Goal: Transaction & Acquisition: Purchase product/service

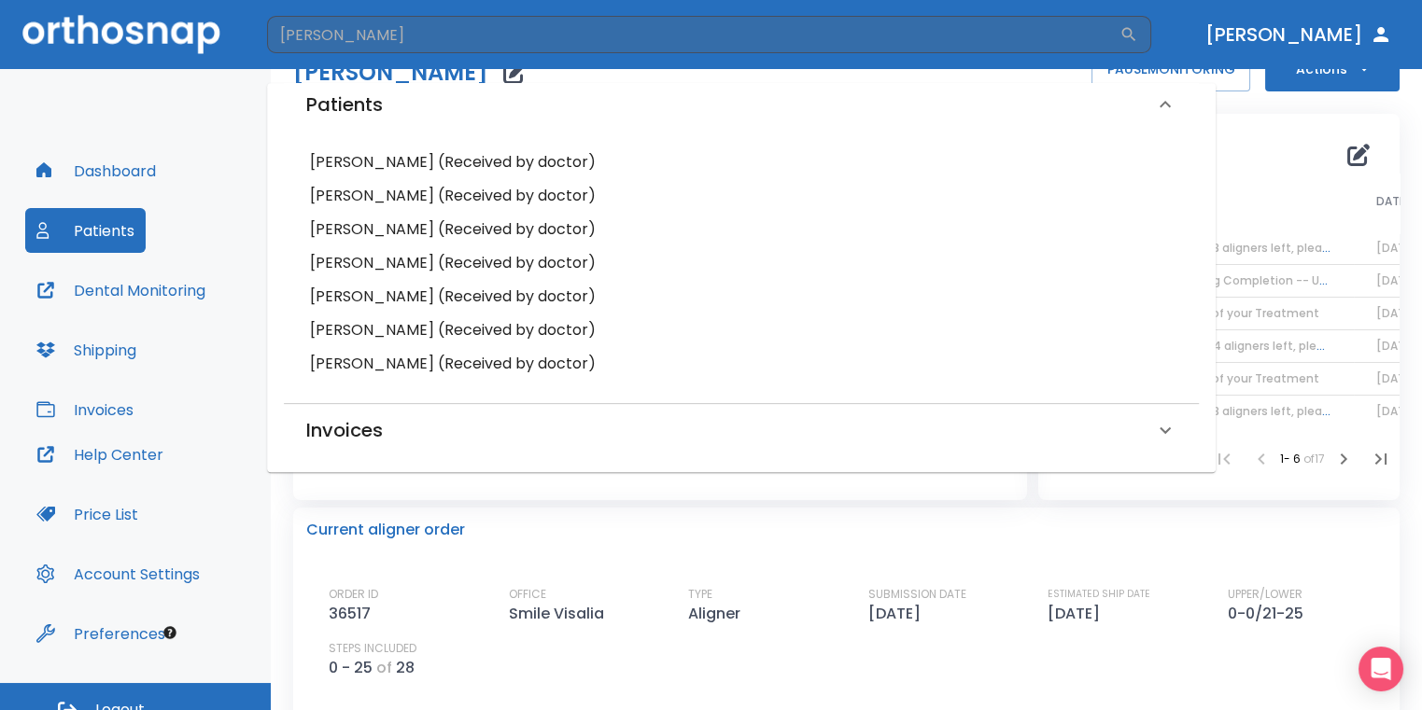
scroll to position [93, 0]
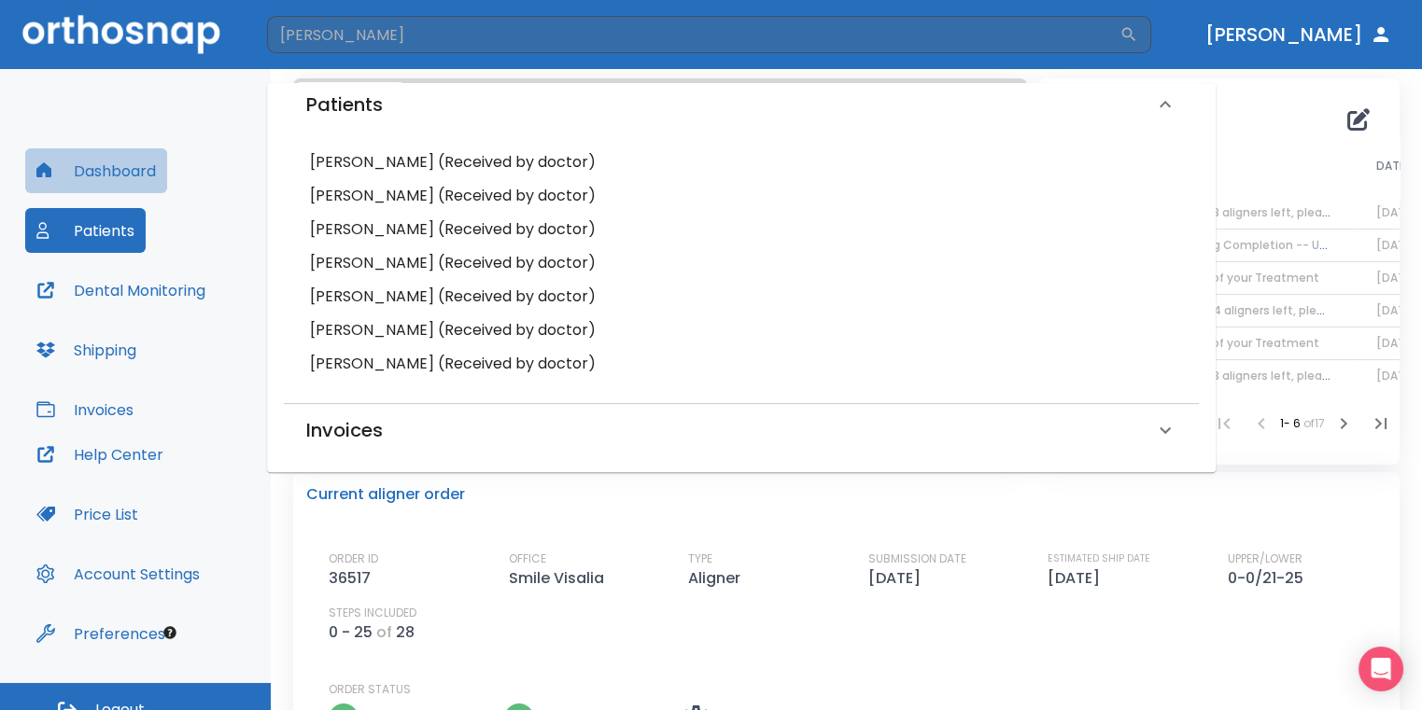
click at [144, 187] on button "Dashboard" at bounding box center [96, 170] width 142 height 45
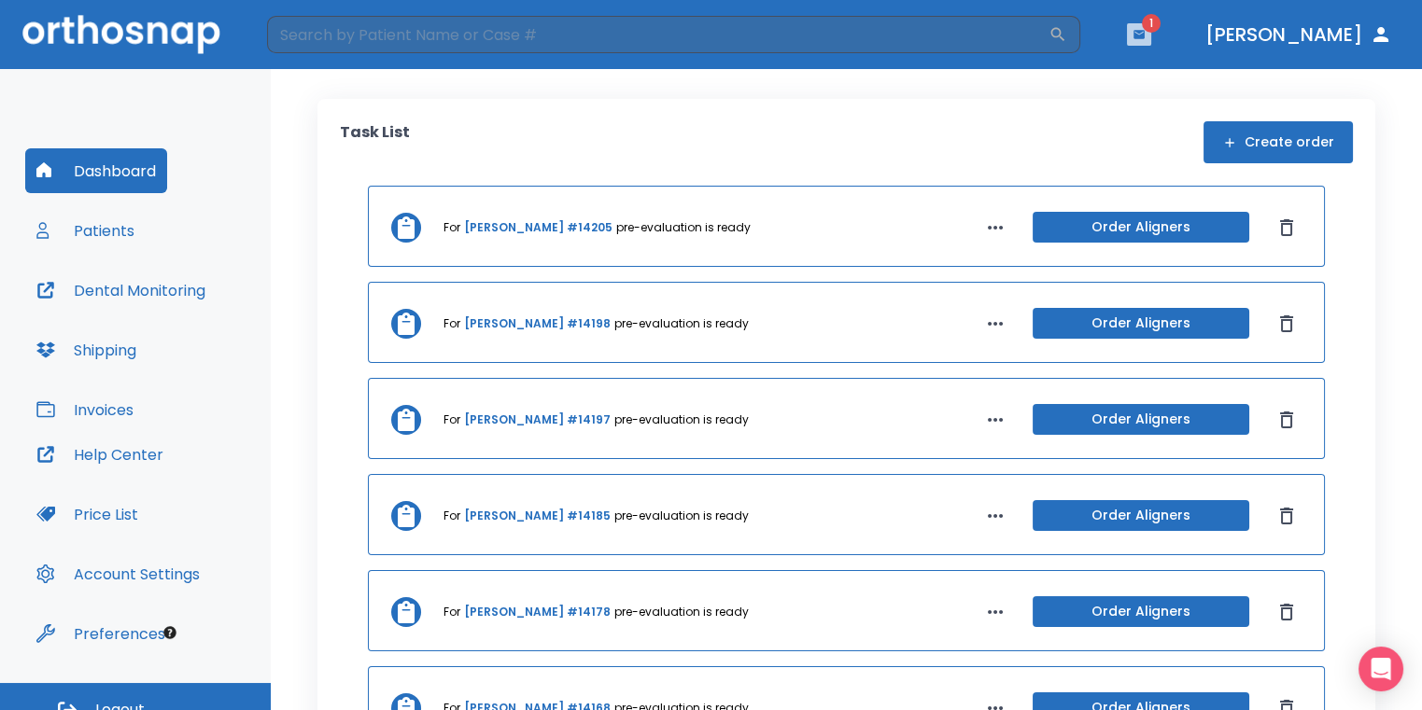
click at [1145, 35] on icon "button" at bounding box center [1138, 34] width 11 height 8
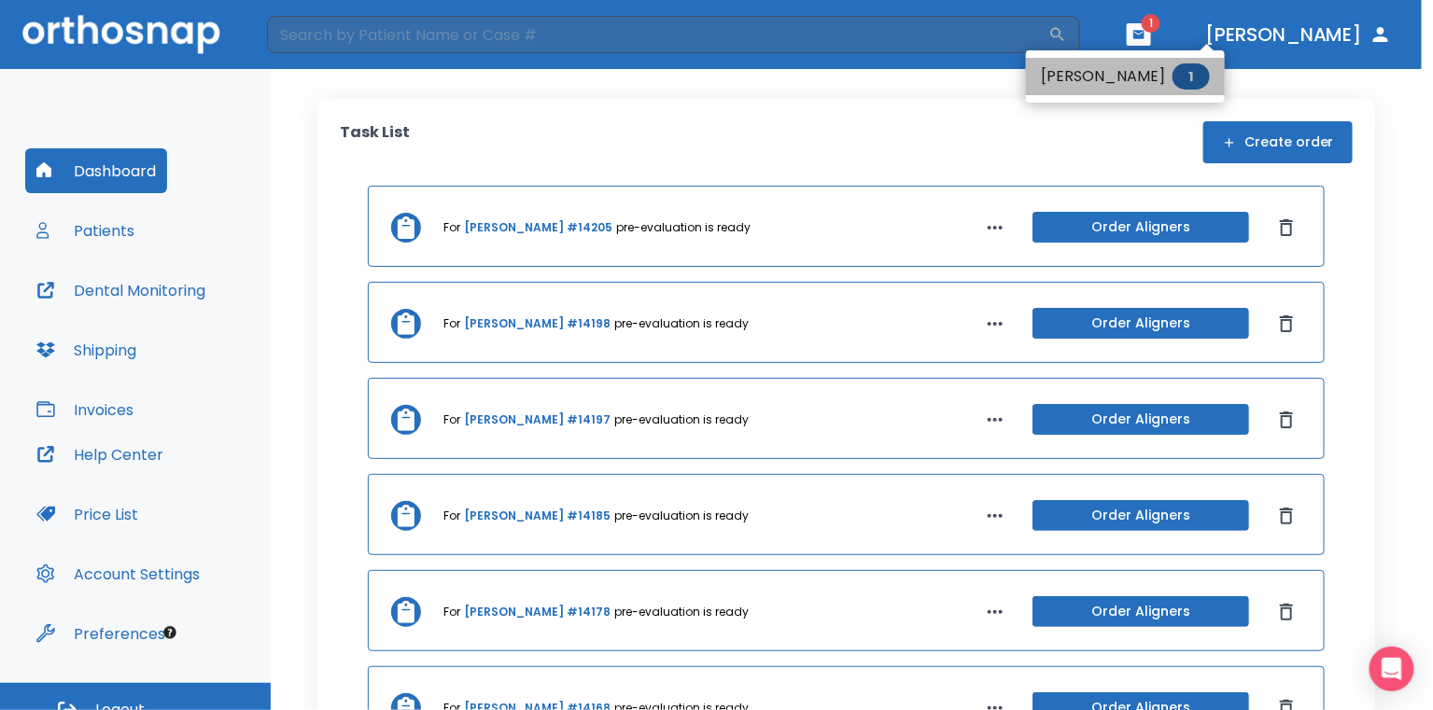
click at [1173, 74] on span "1" at bounding box center [1191, 76] width 37 height 26
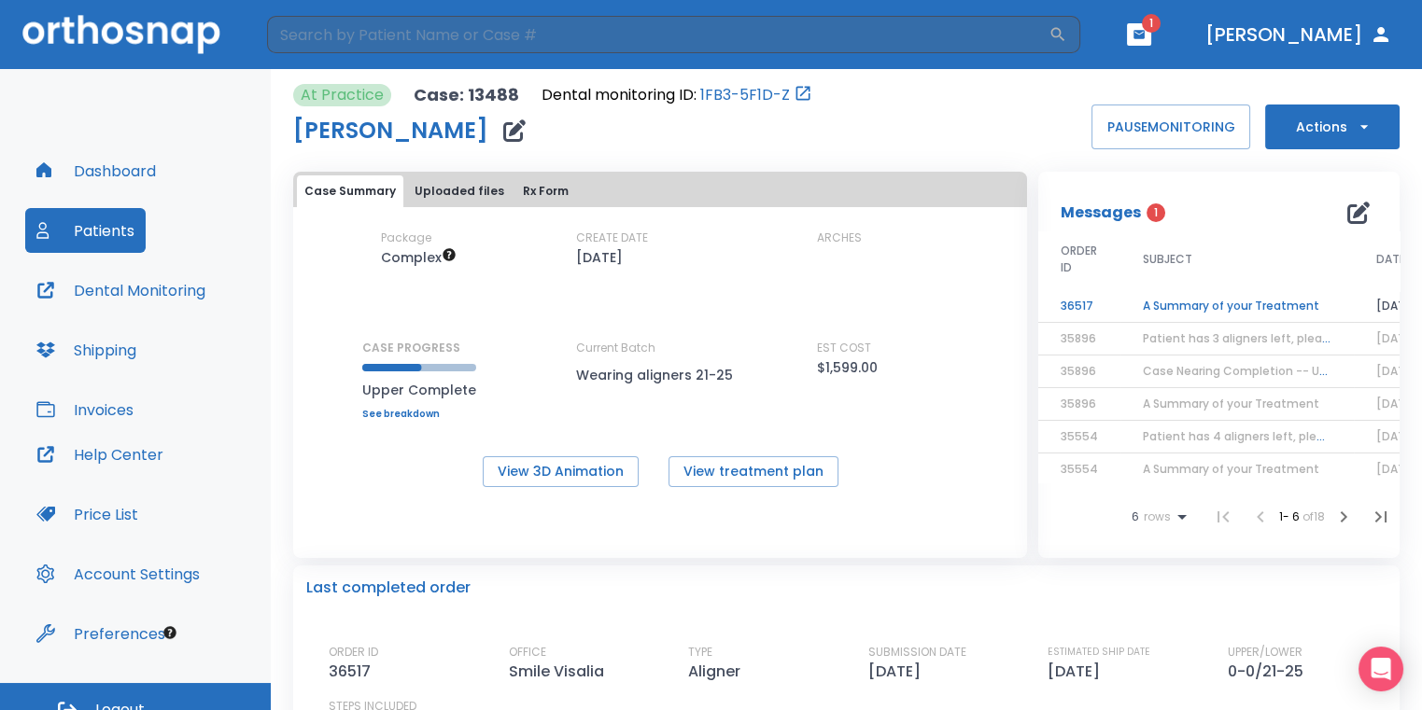
click at [1194, 310] on td "A Summary of your Treatment" at bounding box center [1236, 306] width 233 height 33
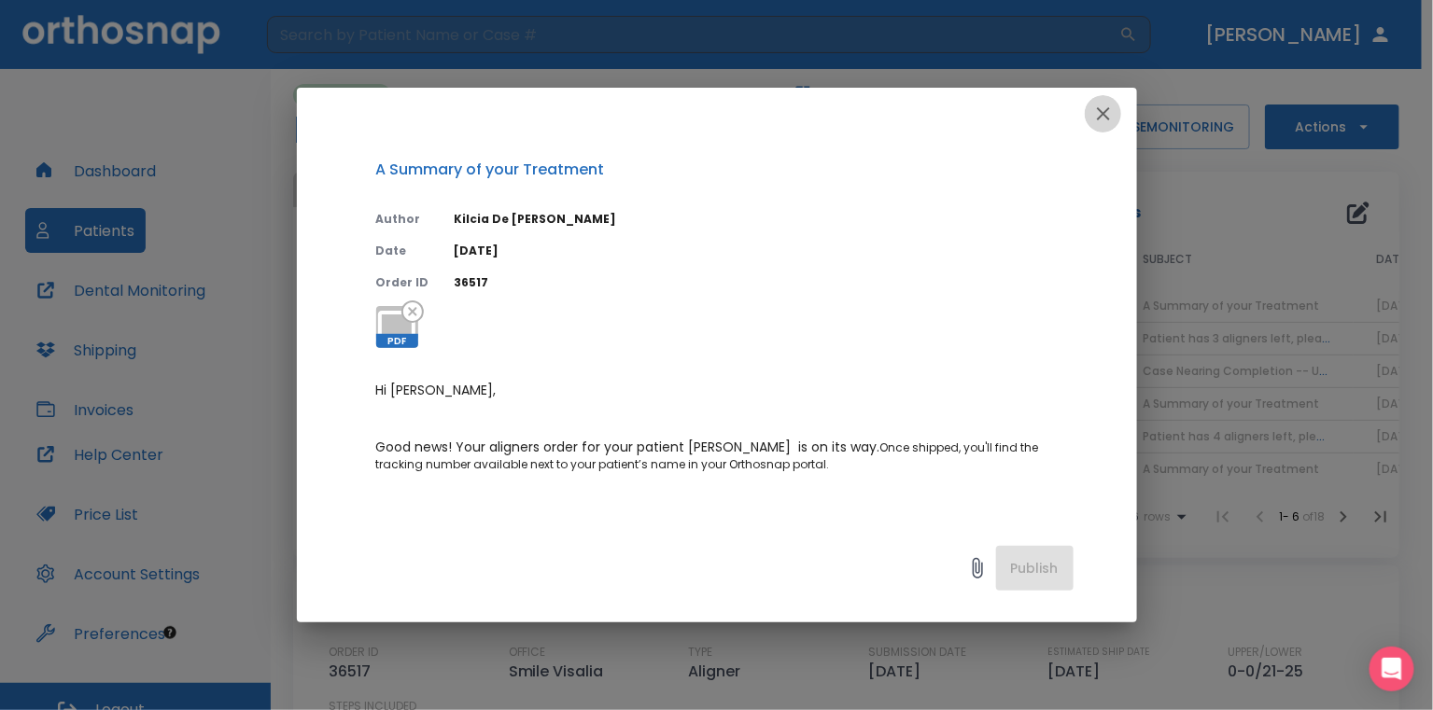
click at [1104, 120] on icon "button" at bounding box center [1103, 114] width 22 height 22
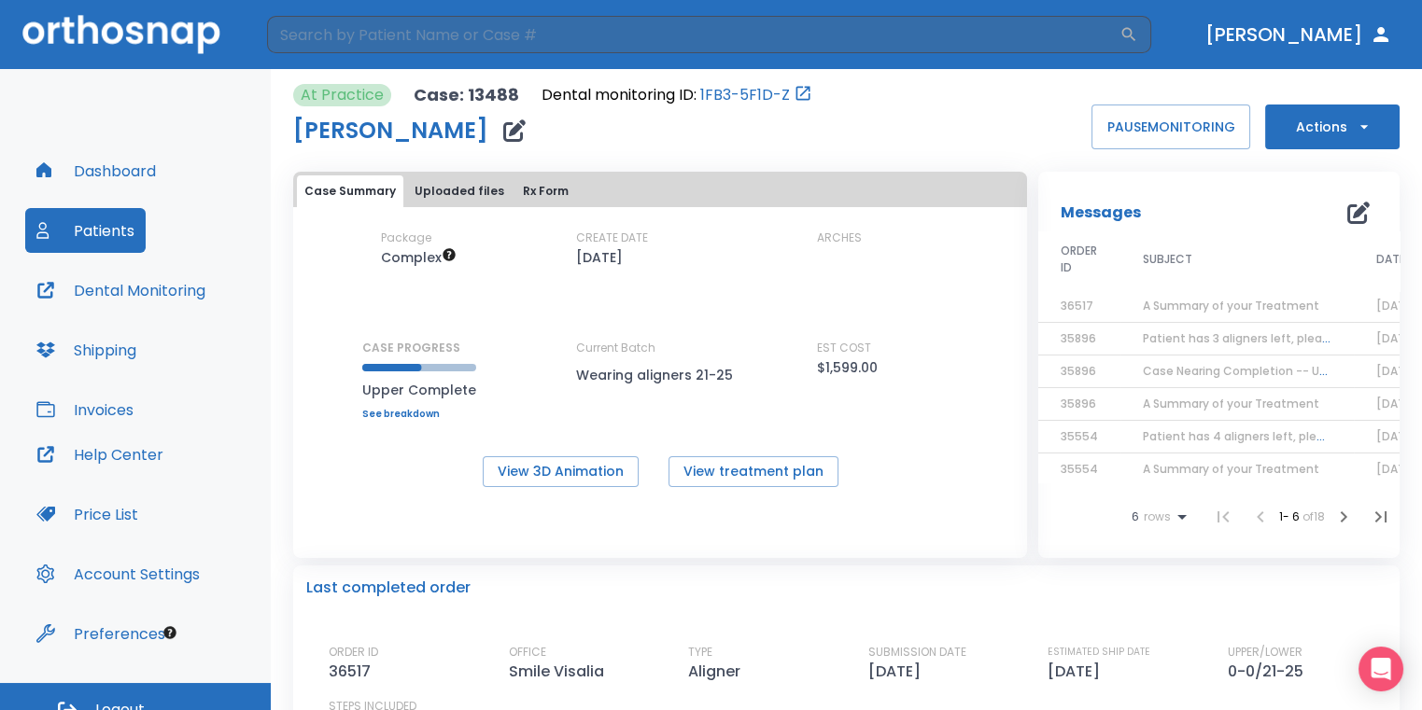
click at [138, 161] on button "Dashboard" at bounding box center [96, 170] width 142 height 45
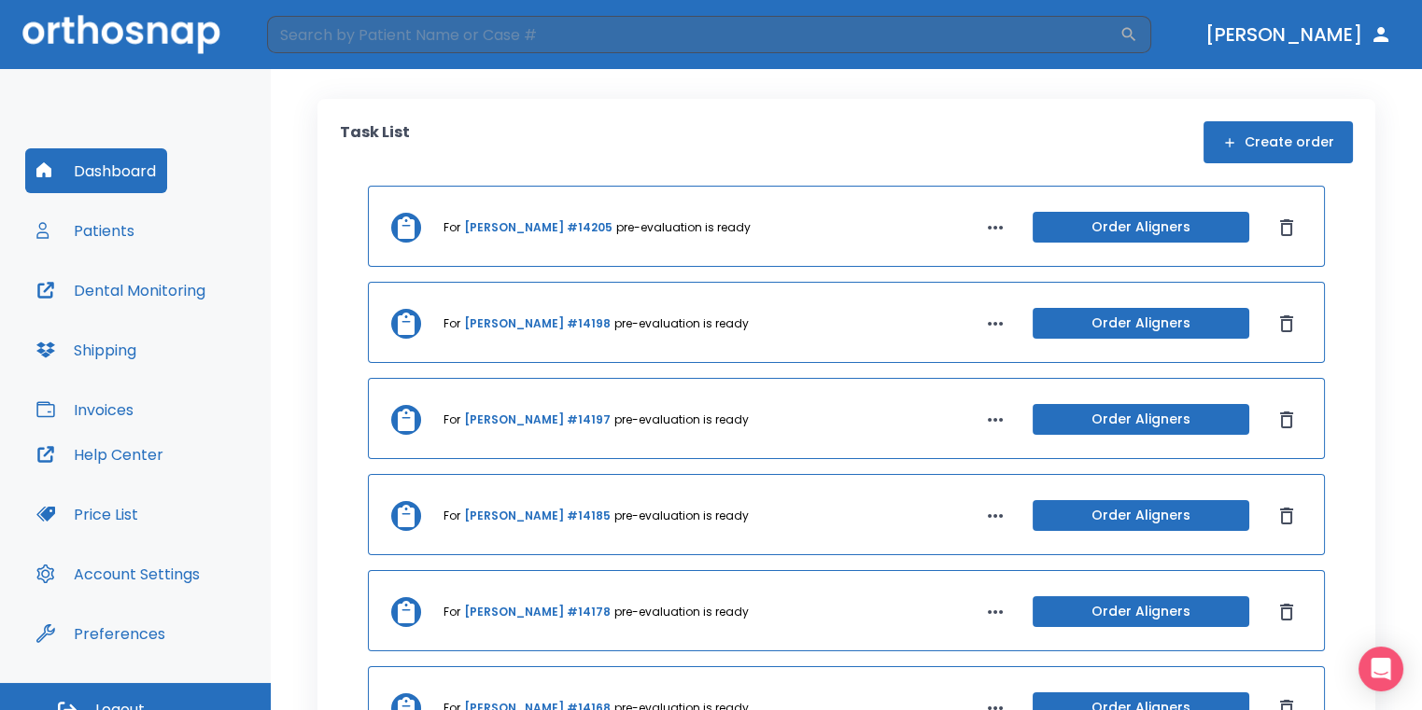
click at [1259, 141] on button "Create order" at bounding box center [1277, 142] width 149 height 42
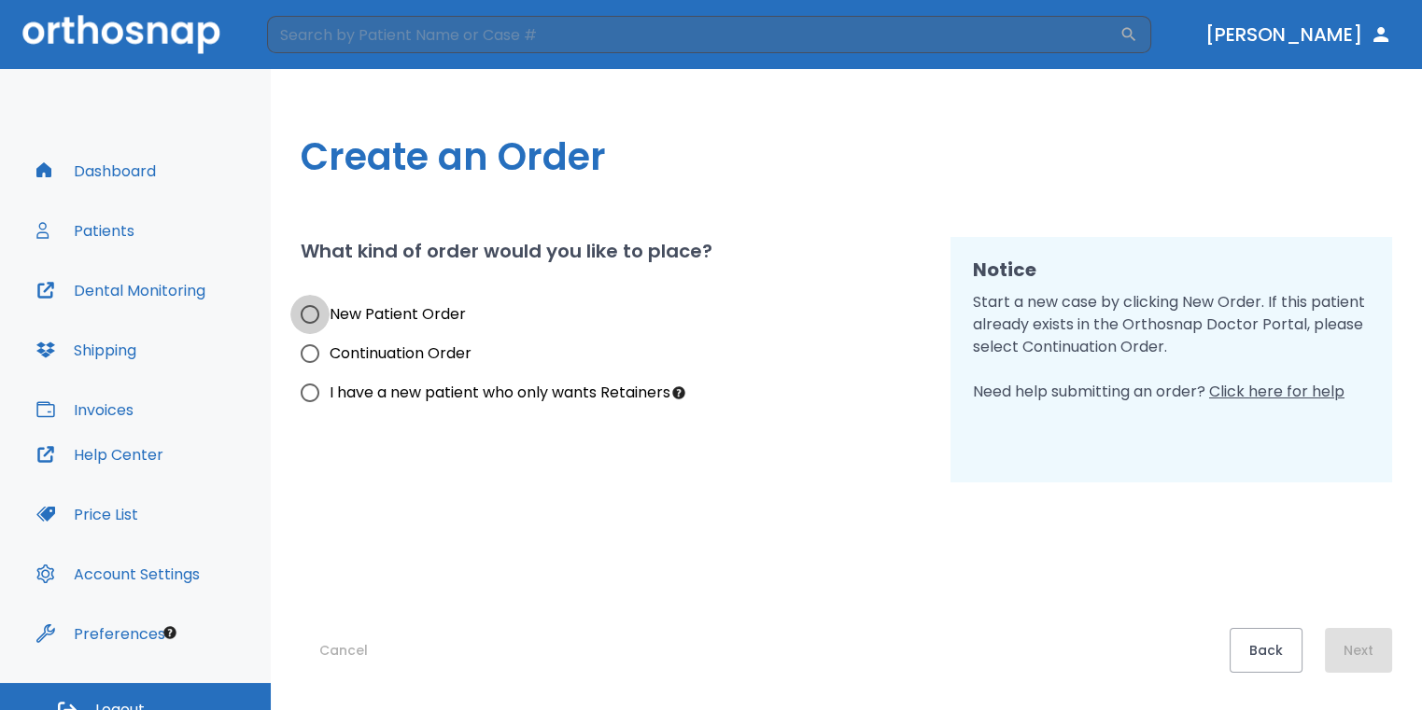
click at [316, 307] on input "New Patient Order" at bounding box center [309, 314] width 39 height 39
radio input "true"
click at [1365, 654] on button "Next" at bounding box center [1358, 650] width 67 height 45
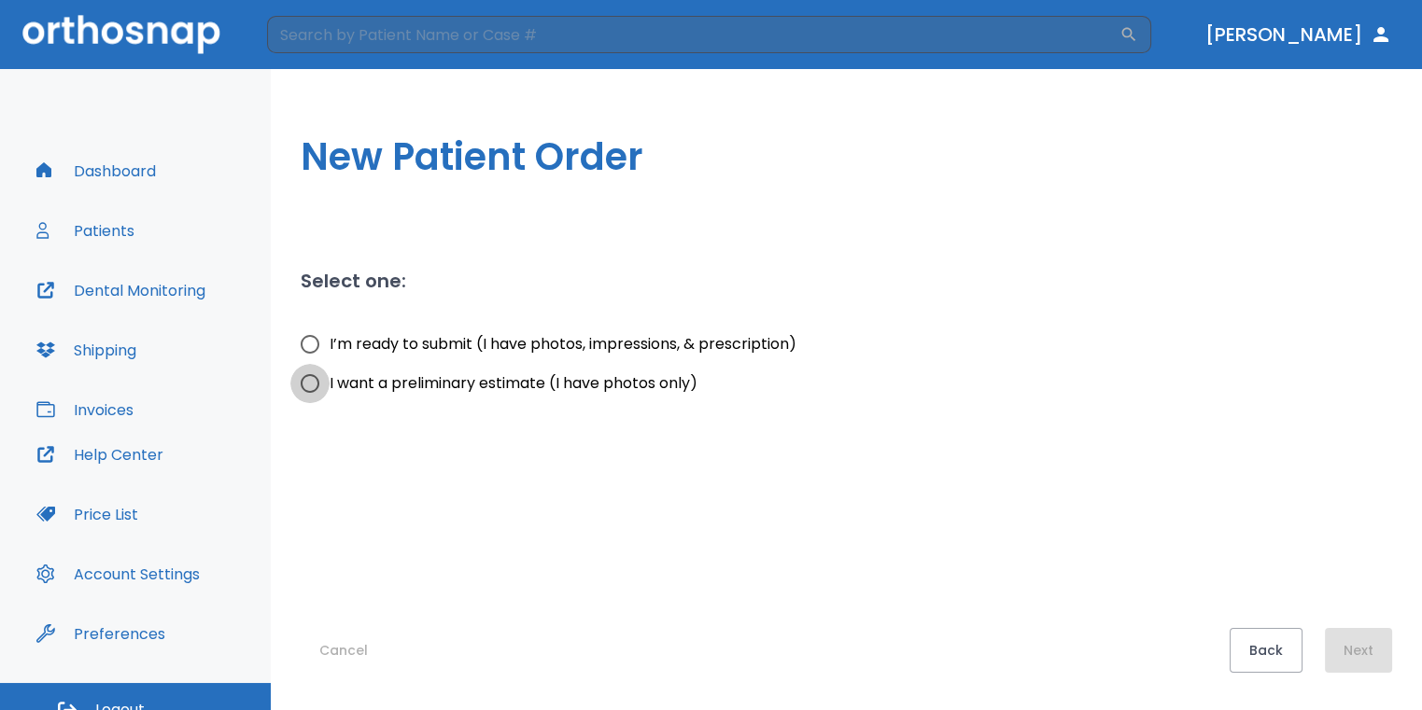
click at [309, 387] on input "I want a preliminary estimate (I have photos only)" at bounding box center [309, 383] width 39 height 39
radio input "true"
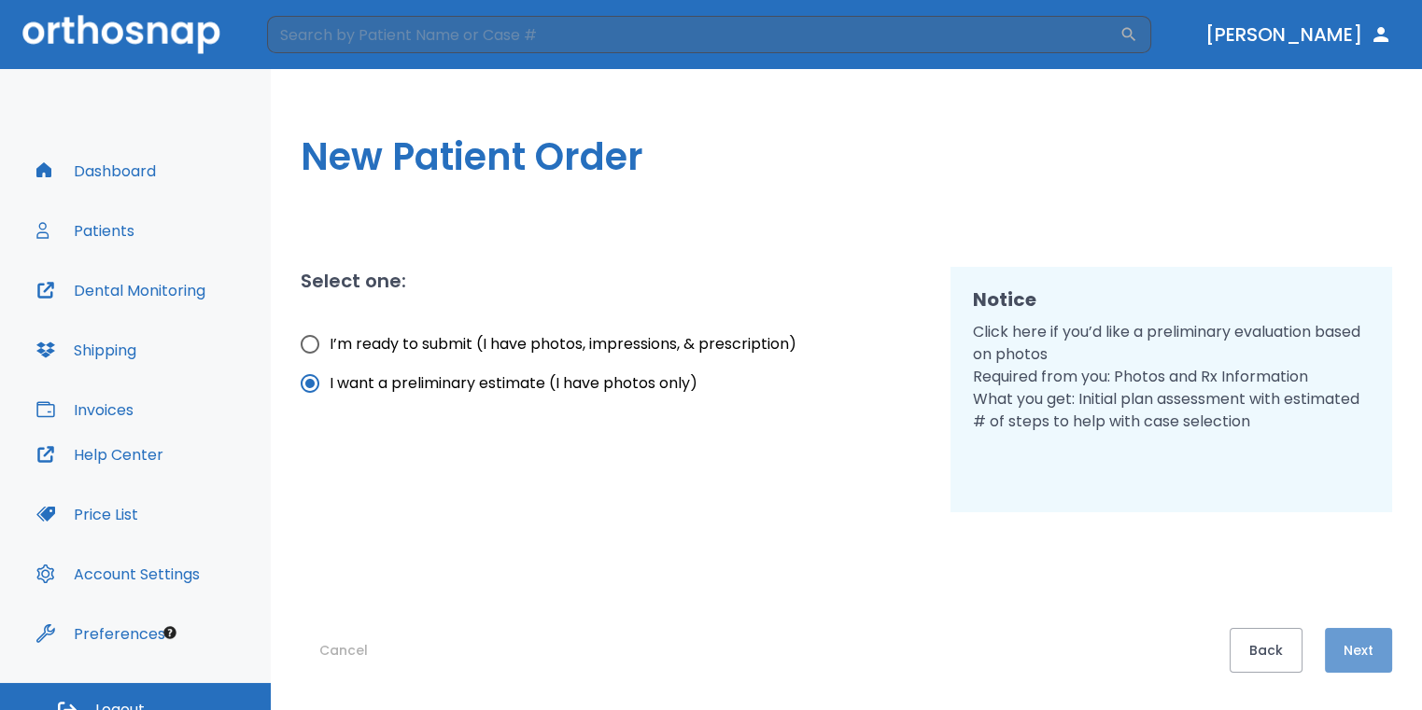
click at [1353, 647] on button "Next" at bounding box center [1358, 650] width 67 height 45
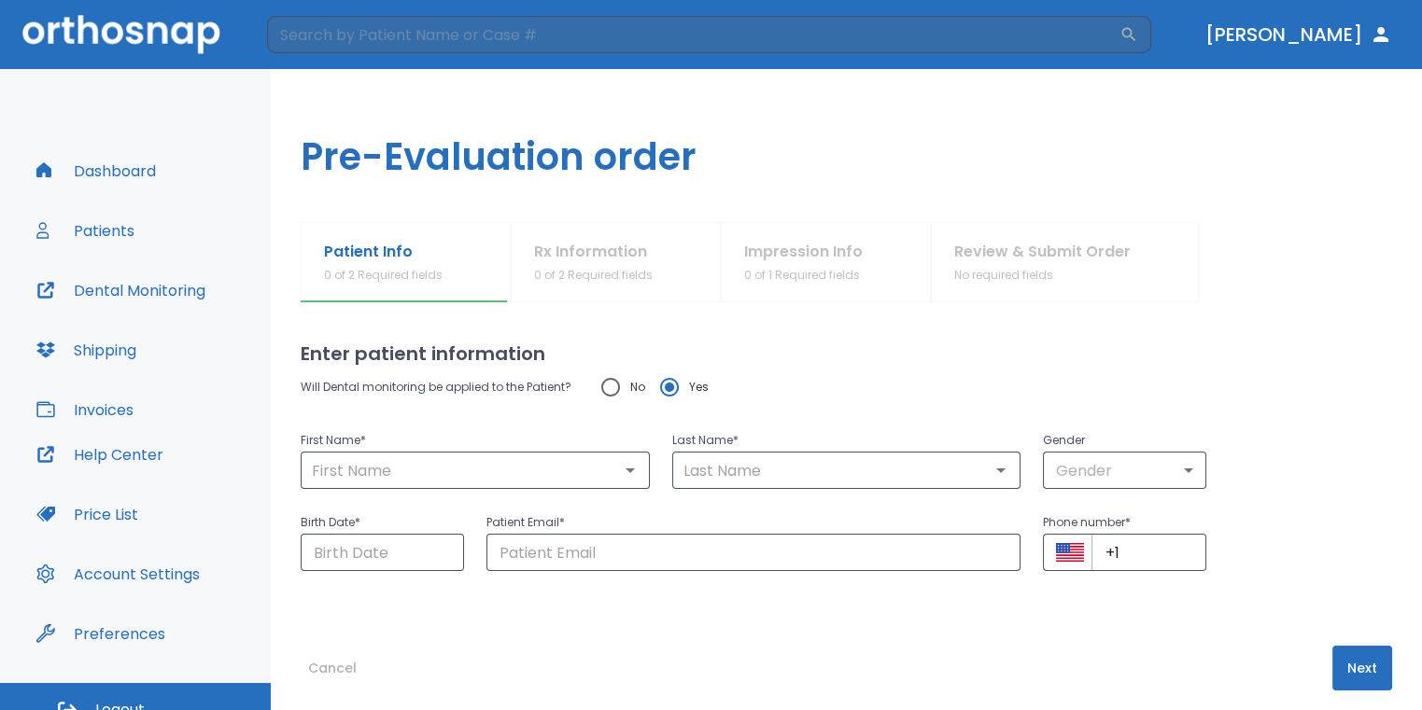
click at [609, 388] on input "No" at bounding box center [610, 387] width 39 height 39
radio input "true"
click at [573, 471] on input "text" at bounding box center [475, 470] width 338 height 26
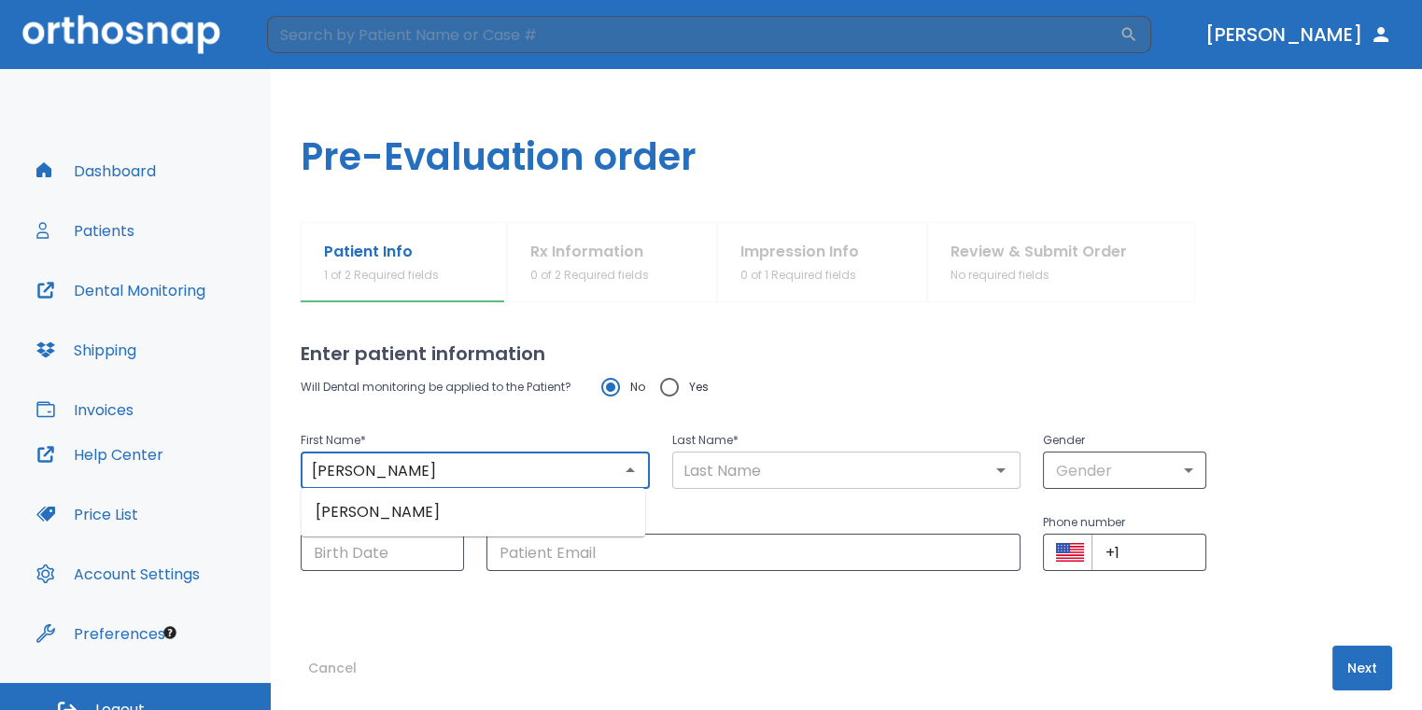
type input "Rachel"
click at [714, 457] on input "text" at bounding box center [847, 470] width 338 height 26
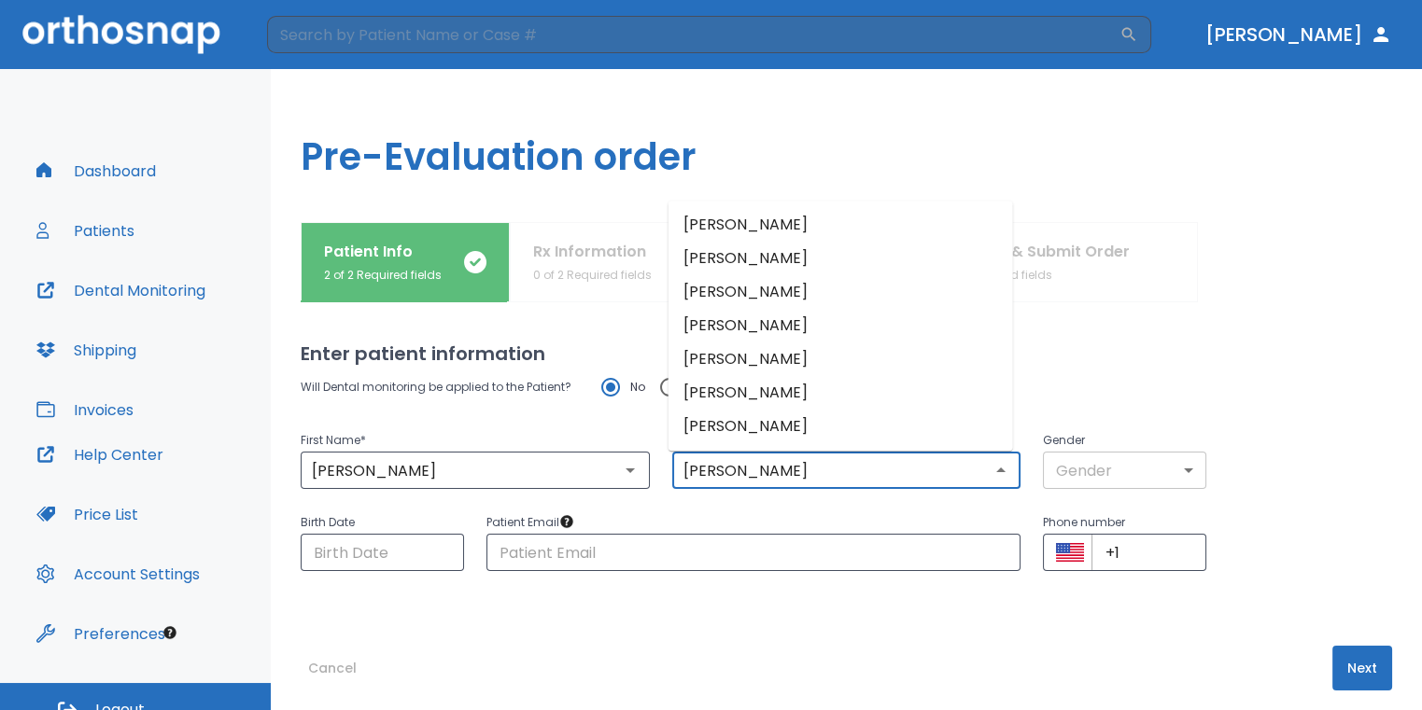
type input "Perez"
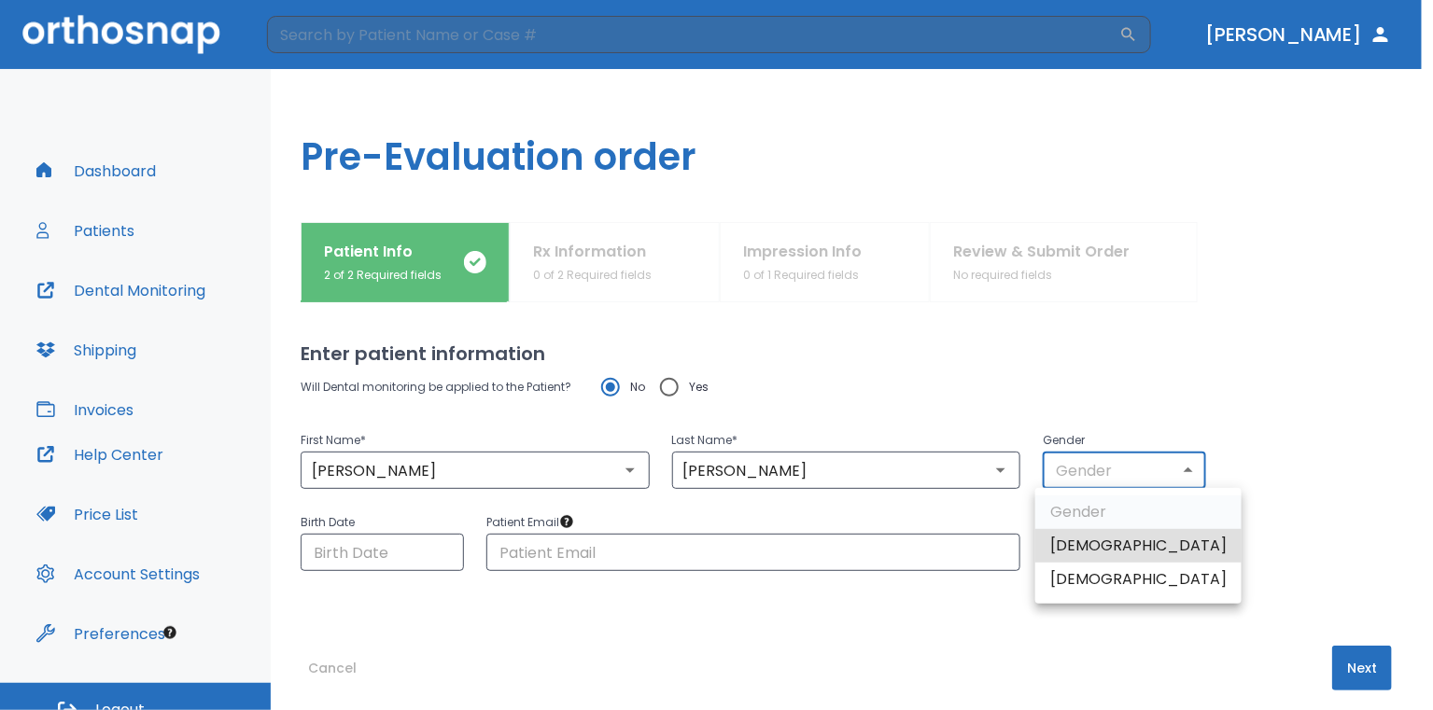
click at [1070, 456] on body "​ Dr. Sedillo Dashboard Patients Dental Monitoring Shipping Invoices Help Cente…" at bounding box center [716, 355] width 1433 height 710
click at [1123, 586] on li "Female" at bounding box center [1138, 580] width 206 height 34
type input "0"
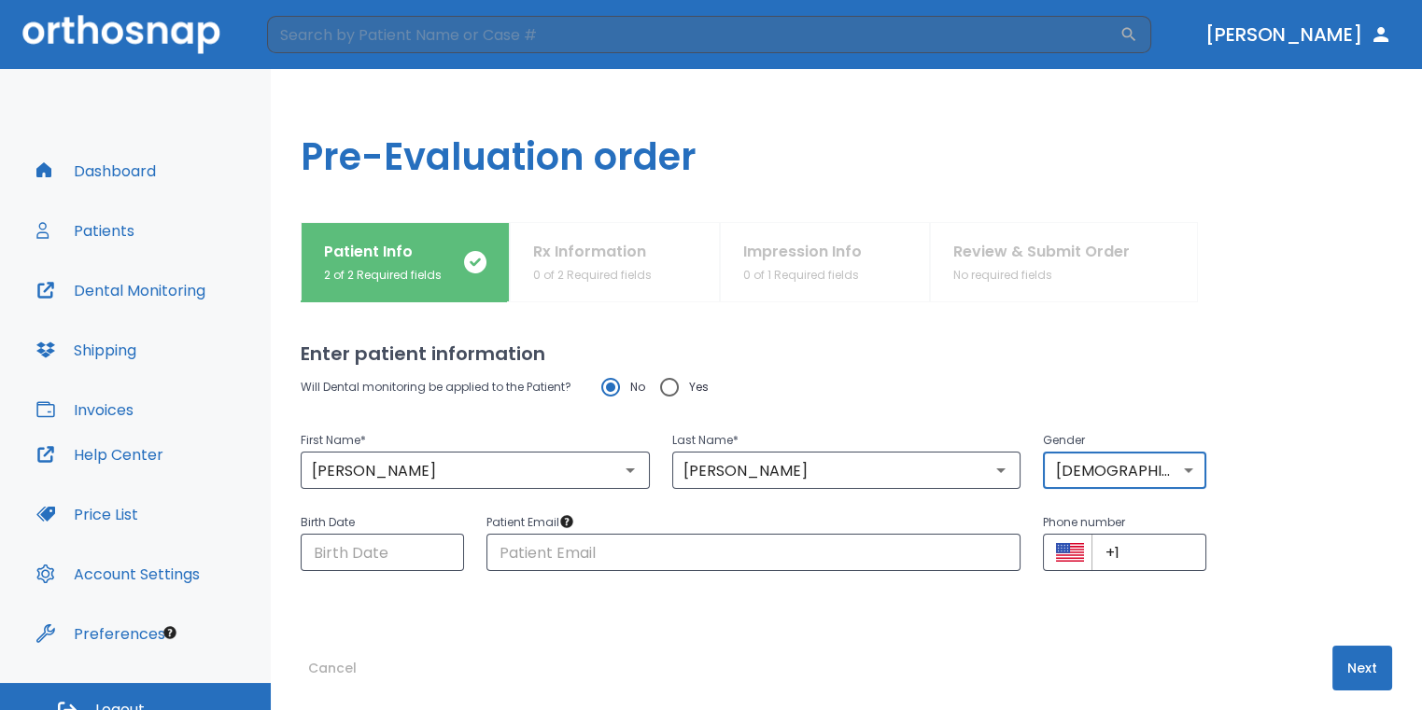
scroll to position [17, 0]
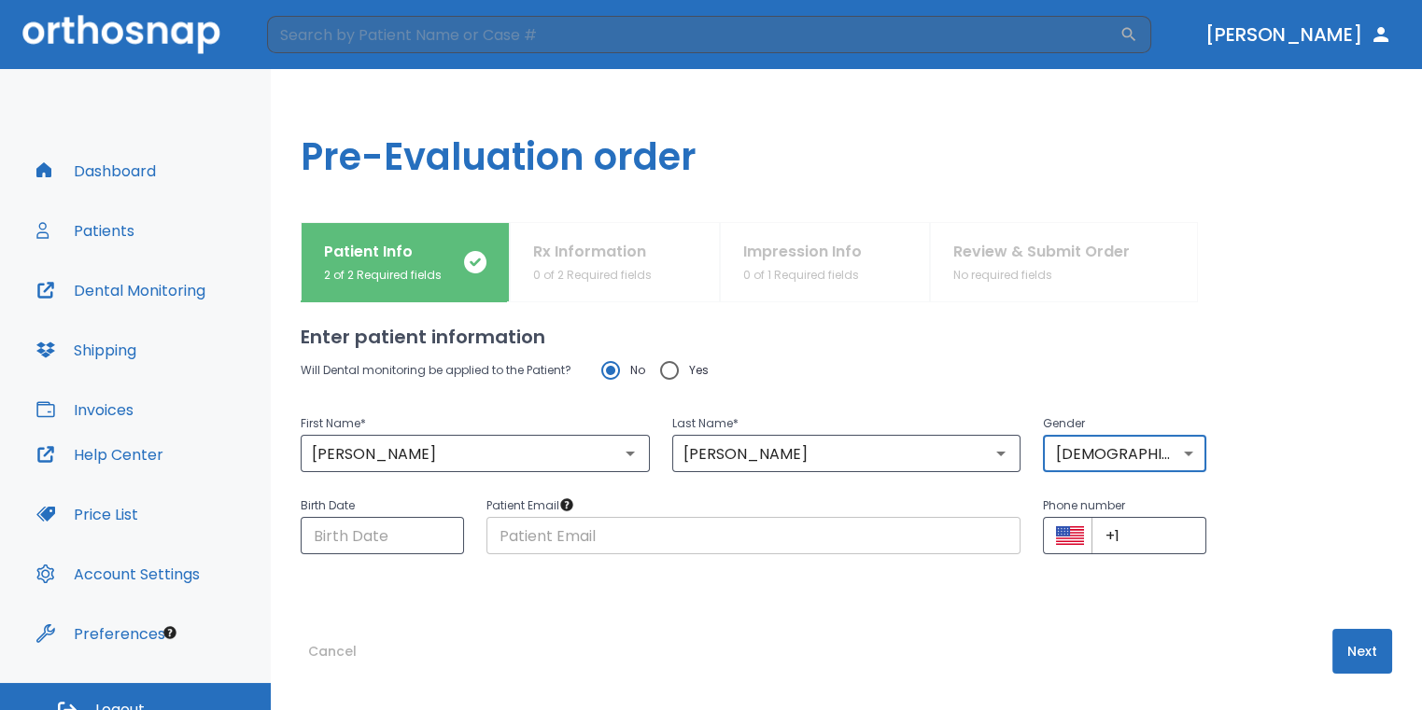
click at [684, 550] on input "text" at bounding box center [753, 535] width 535 height 37
click at [1159, 538] on input "+1" at bounding box center [1148, 535] width 115 height 37
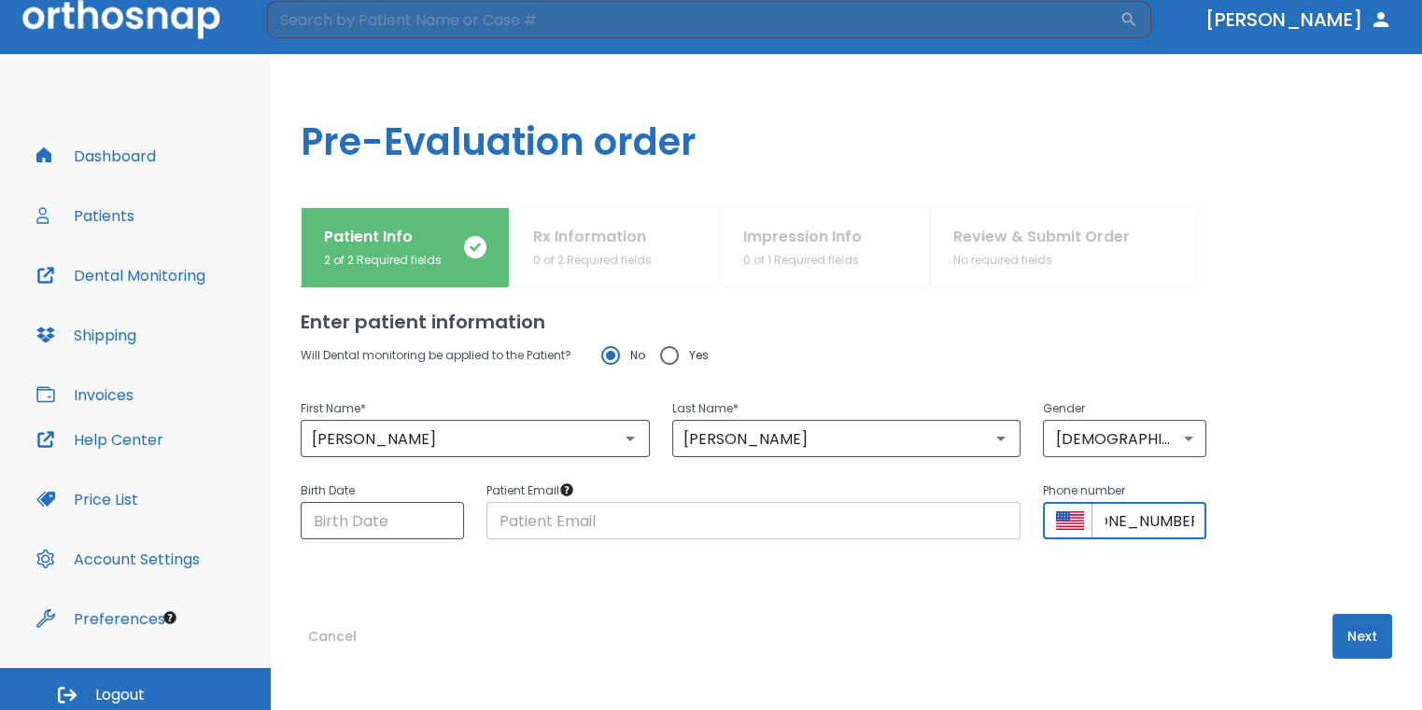
scroll to position [22, 0]
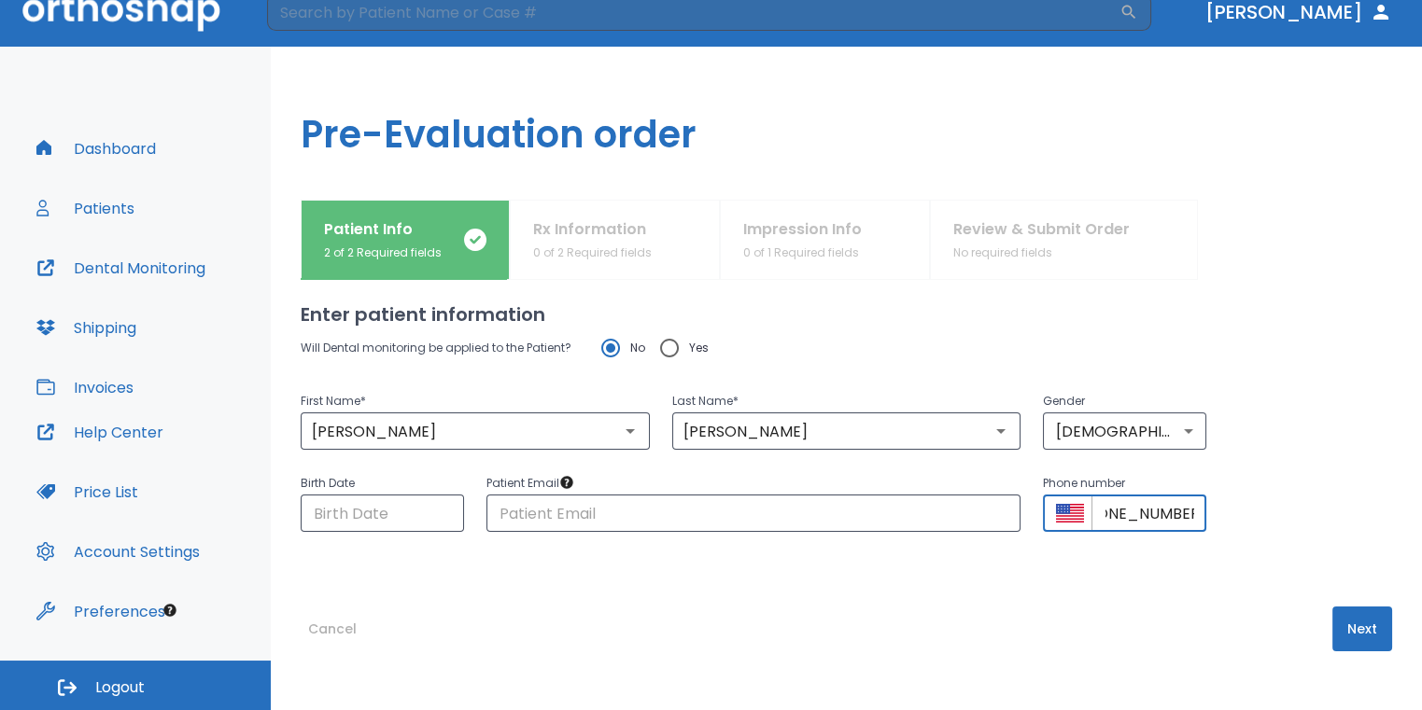
type input "+1 (213) 926-9711"
click at [1359, 642] on button "Next" at bounding box center [1362, 629] width 60 height 45
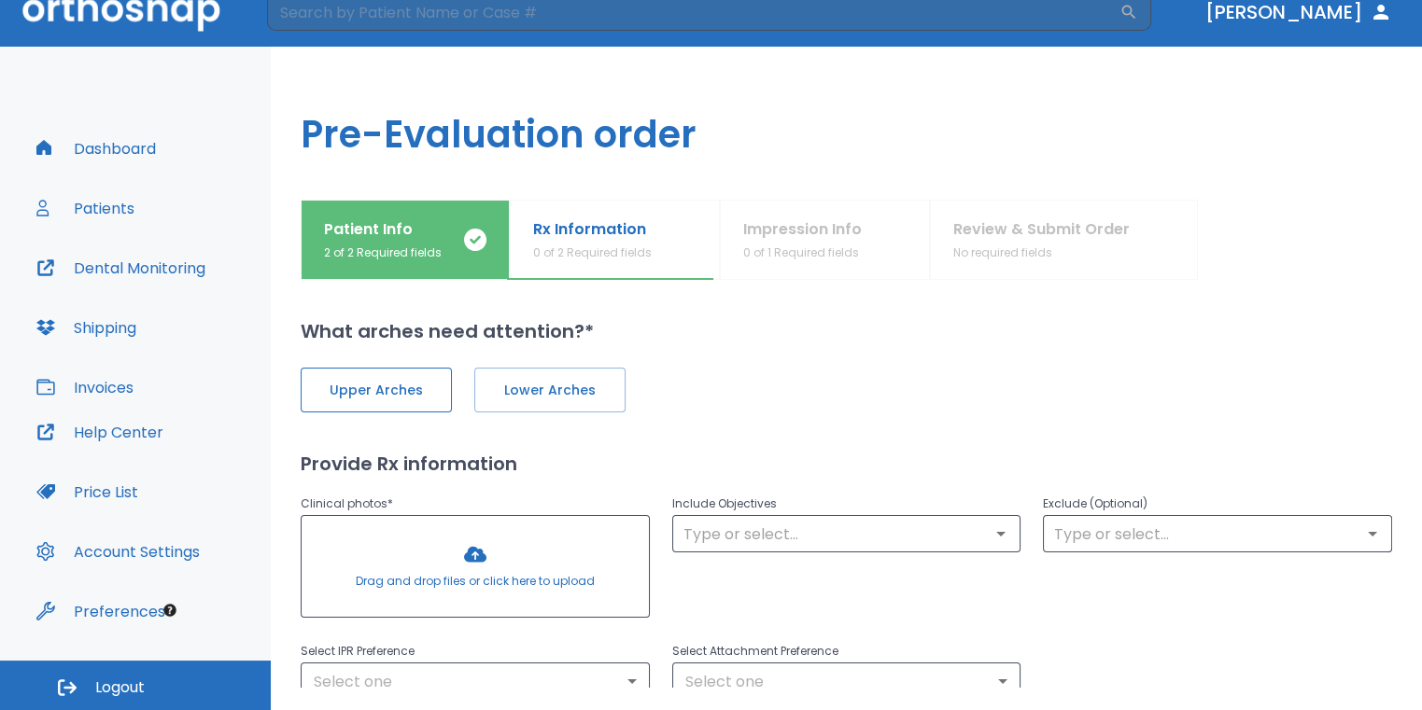
click at [409, 400] on button "Upper Arches" at bounding box center [376, 390] width 151 height 45
click at [541, 394] on span "Lower Arches" at bounding box center [548, 391] width 112 height 20
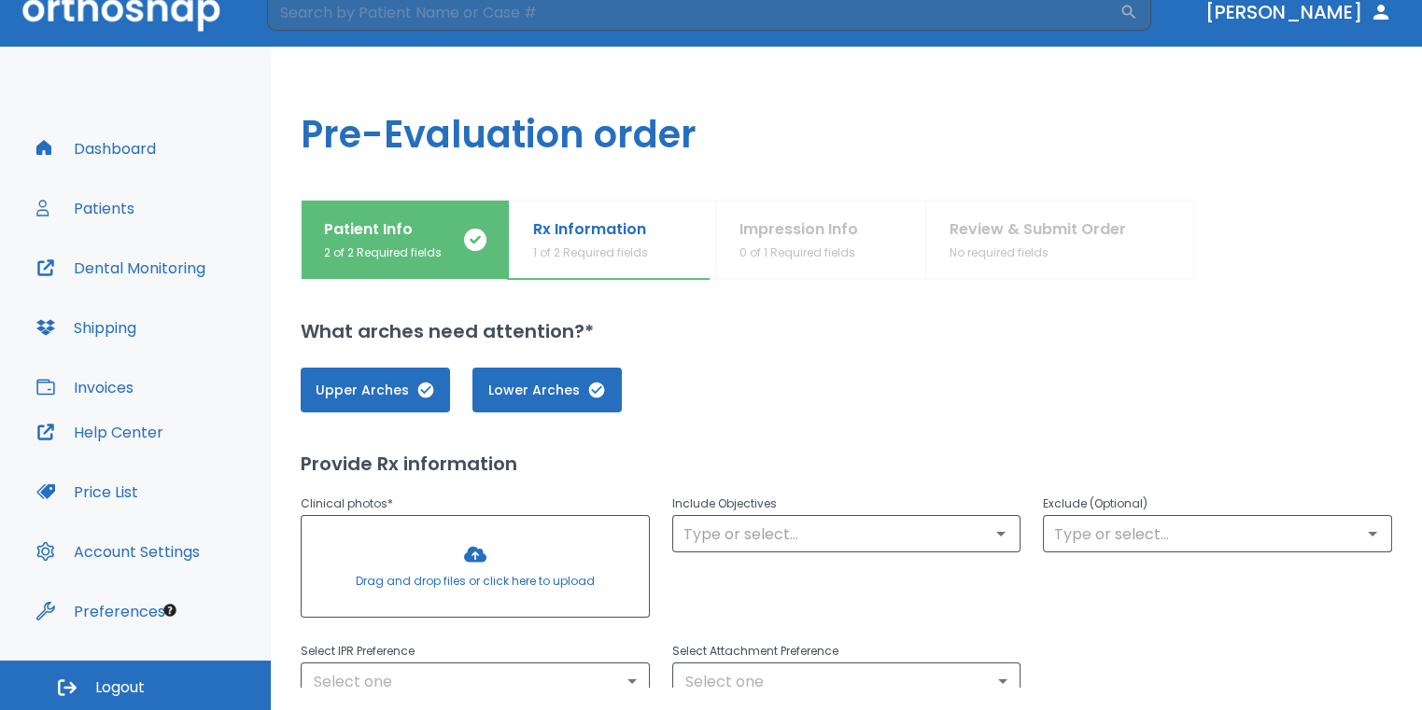
click at [451, 564] on div at bounding box center [475, 566] width 347 height 101
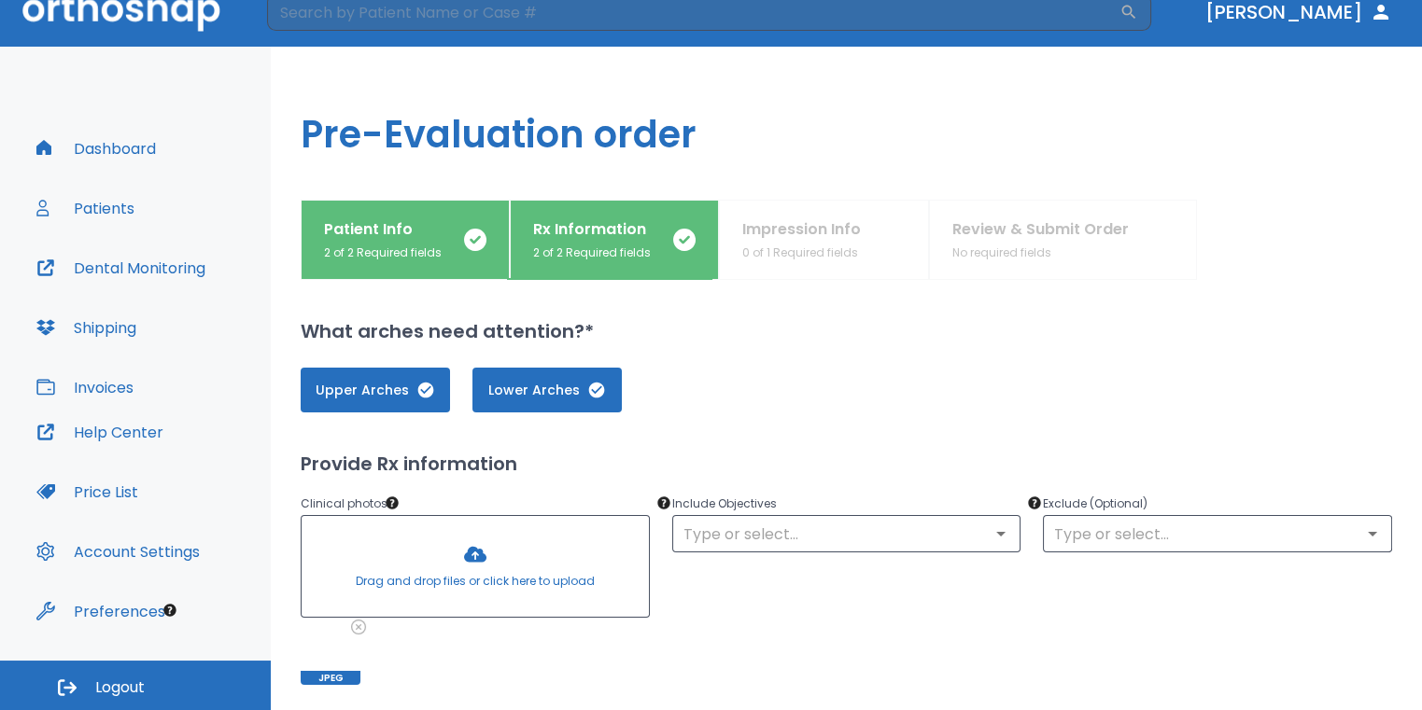
click at [506, 548] on div at bounding box center [475, 566] width 347 height 101
click at [482, 560] on div at bounding box center [475, 566] width 347 height 101
click at [527, 552] on div at bounding box center [475, 566] width 347 height 101
click at [542, 530] on div at bounding box center [475, 566] width 347 height 101
click at [527, 538] on div at bounding box center [475, 566] width 347 height 101
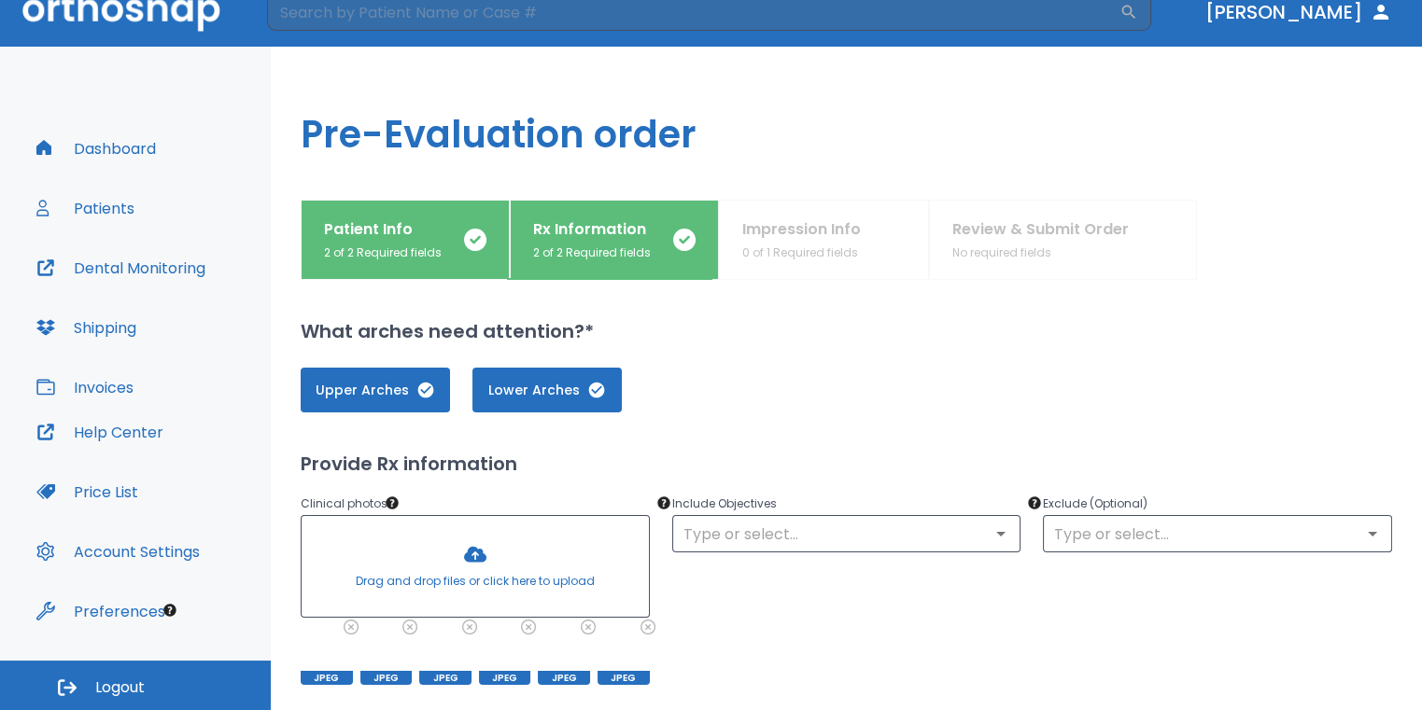
click at [521, 565] on div at bounding box center [475, 566] width 347 height 101
click at [514, 569] on div at bounding box center [475, 566] width 347 height 101
click at [500, 563] on div at bounding box center [475, 566] width 347 height 101
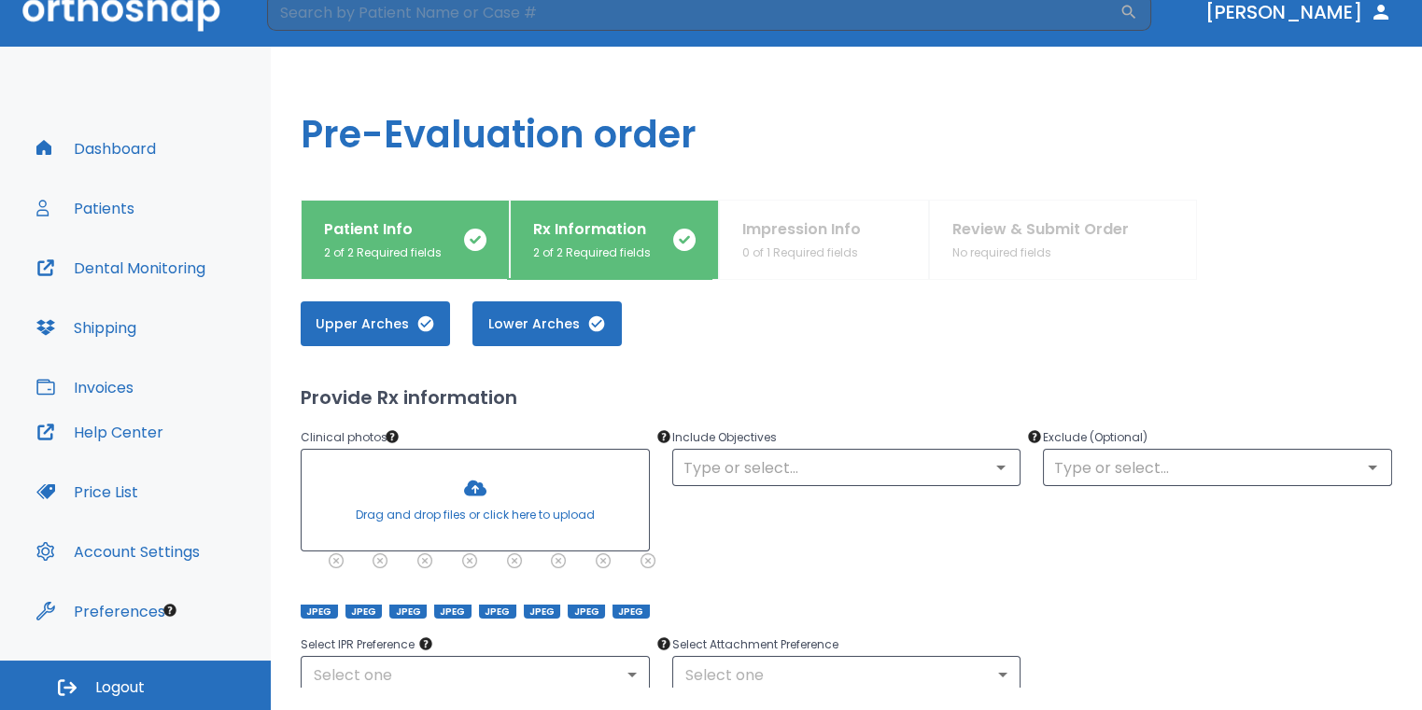
scroll to position [93, 0]
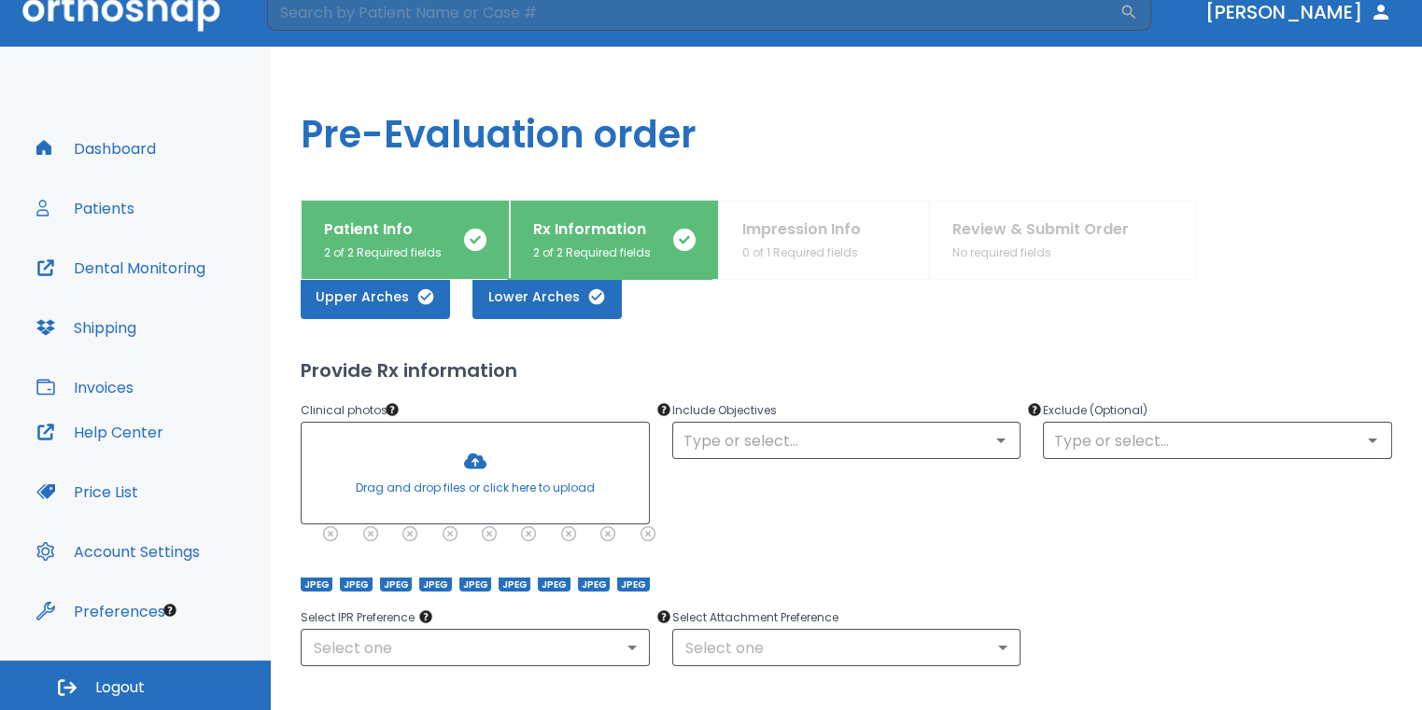
click at [497, 477] on div at bounding box center [475, 473] width 347 height 101
click at [470, 457] on div at bounding box center [475, 473] width 347 height 101
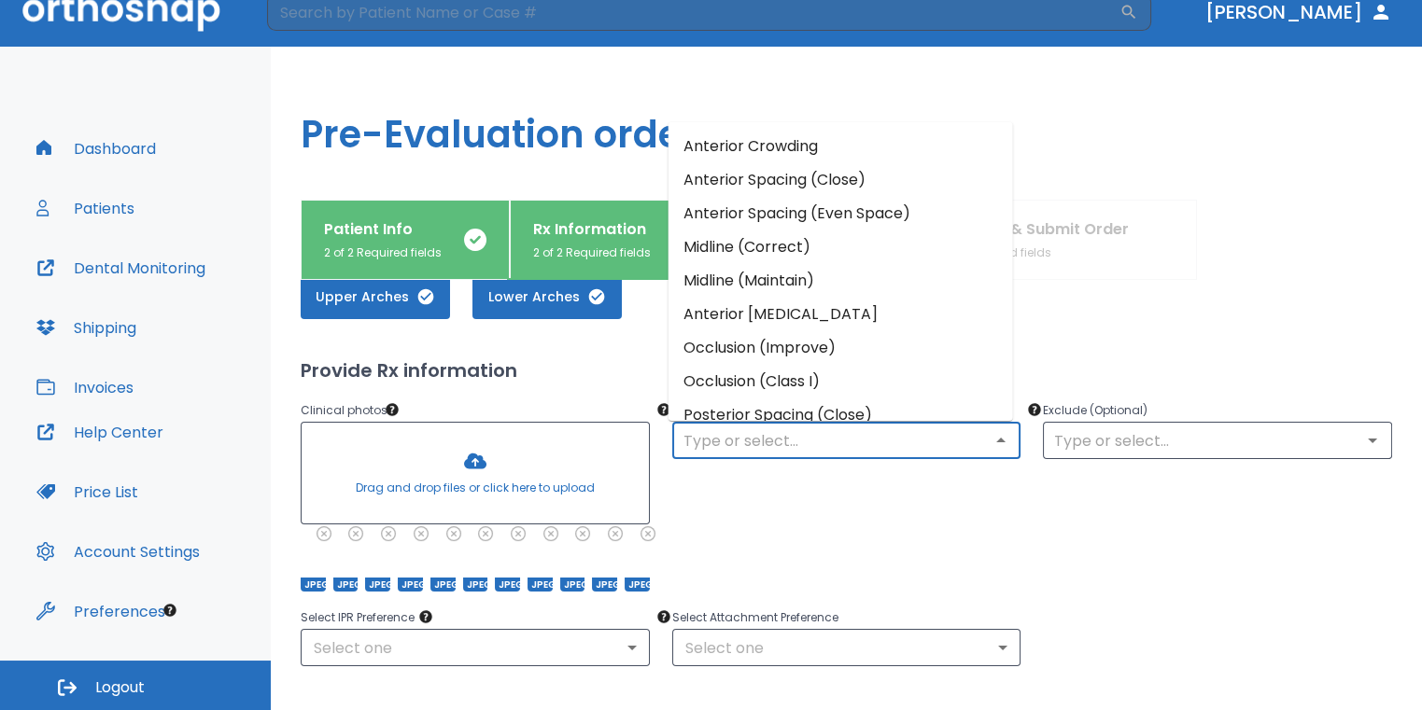
click at [728, 445] on input "text" at bounding box center [847, 441] width 338 height 26
click at [747, 155] on li "Anterior Crowding" at bounding box center [840, 146] width 344 height 34
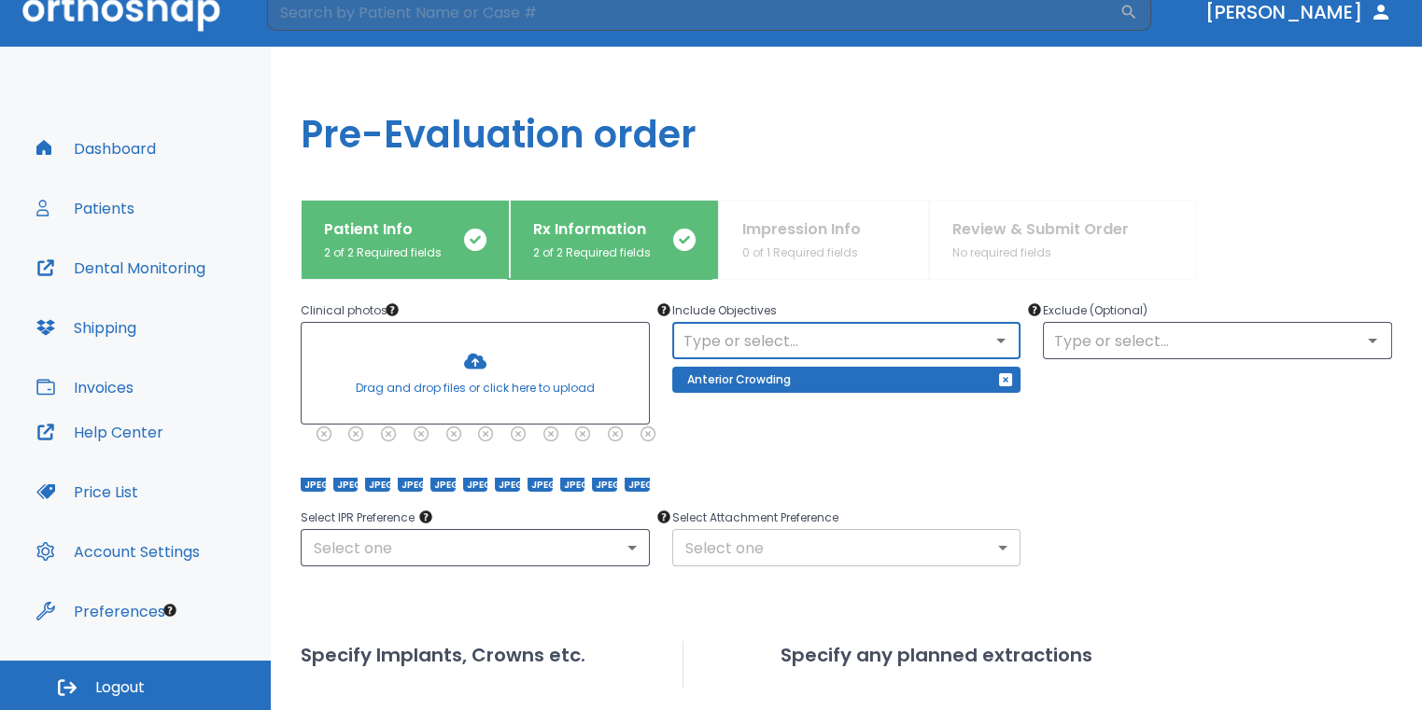
scroll to position [280, 0]
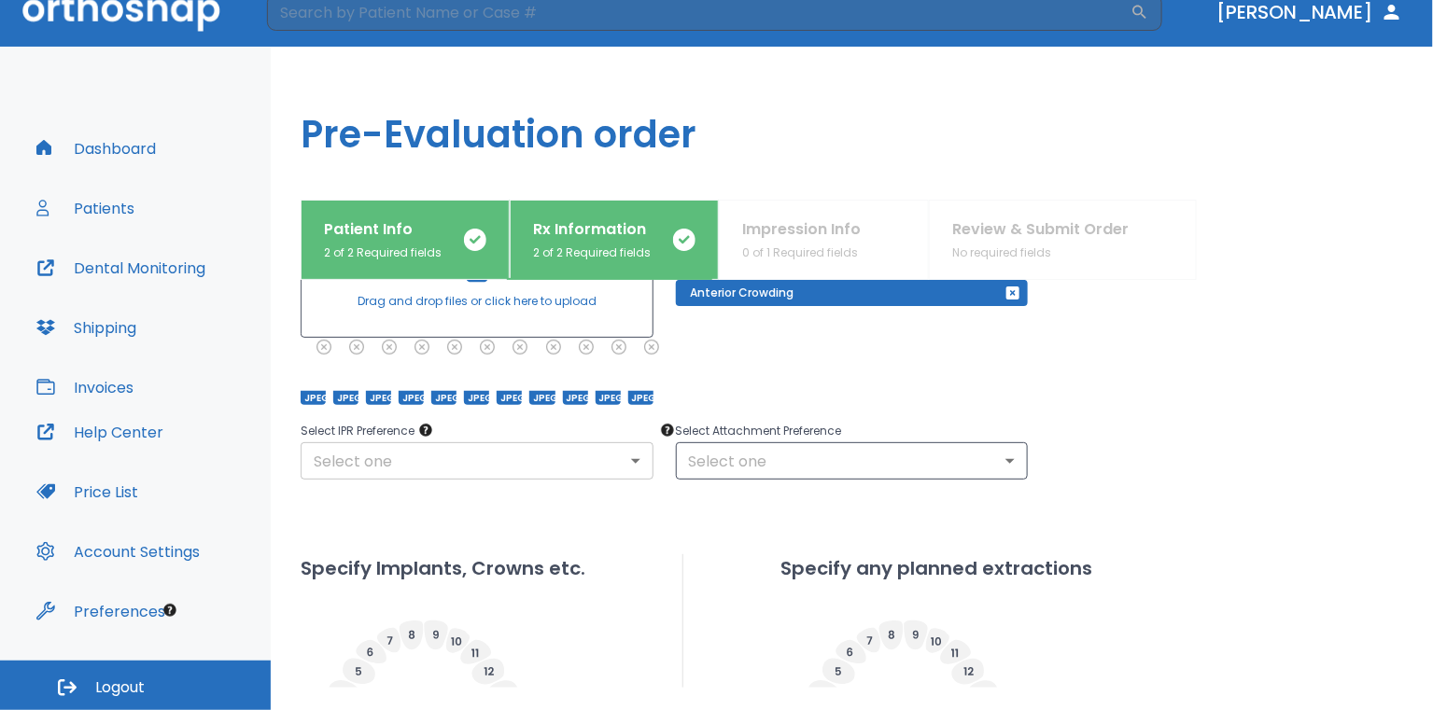
click at [628, 462] on body "​ Dr. Sedillo Dashboard Patients Dental Monitoring Shipping Invoices Help Cente…" at bounding box center [716, 333] width 1433 height 710
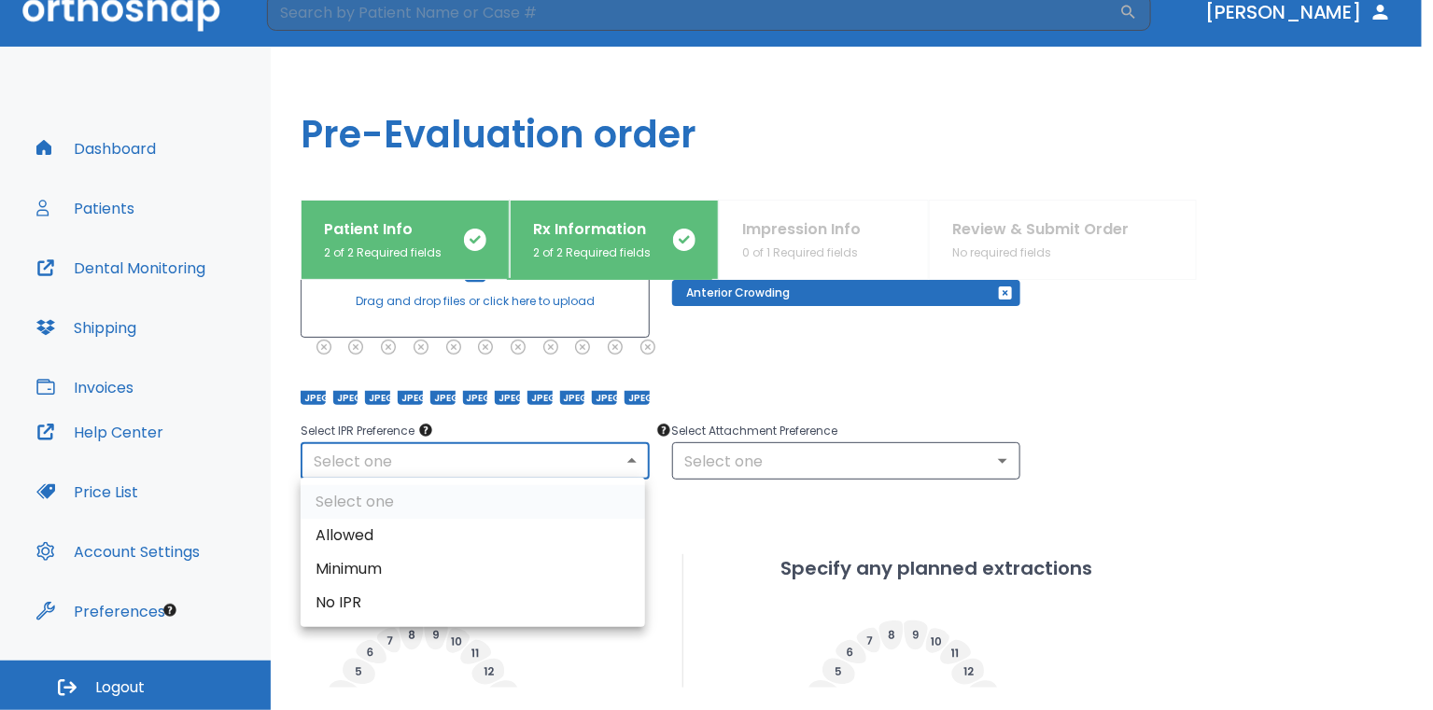
click at [479, 531] on li "Allowed" at bounding box center [473, 536] width 344 height 34
type input "1"
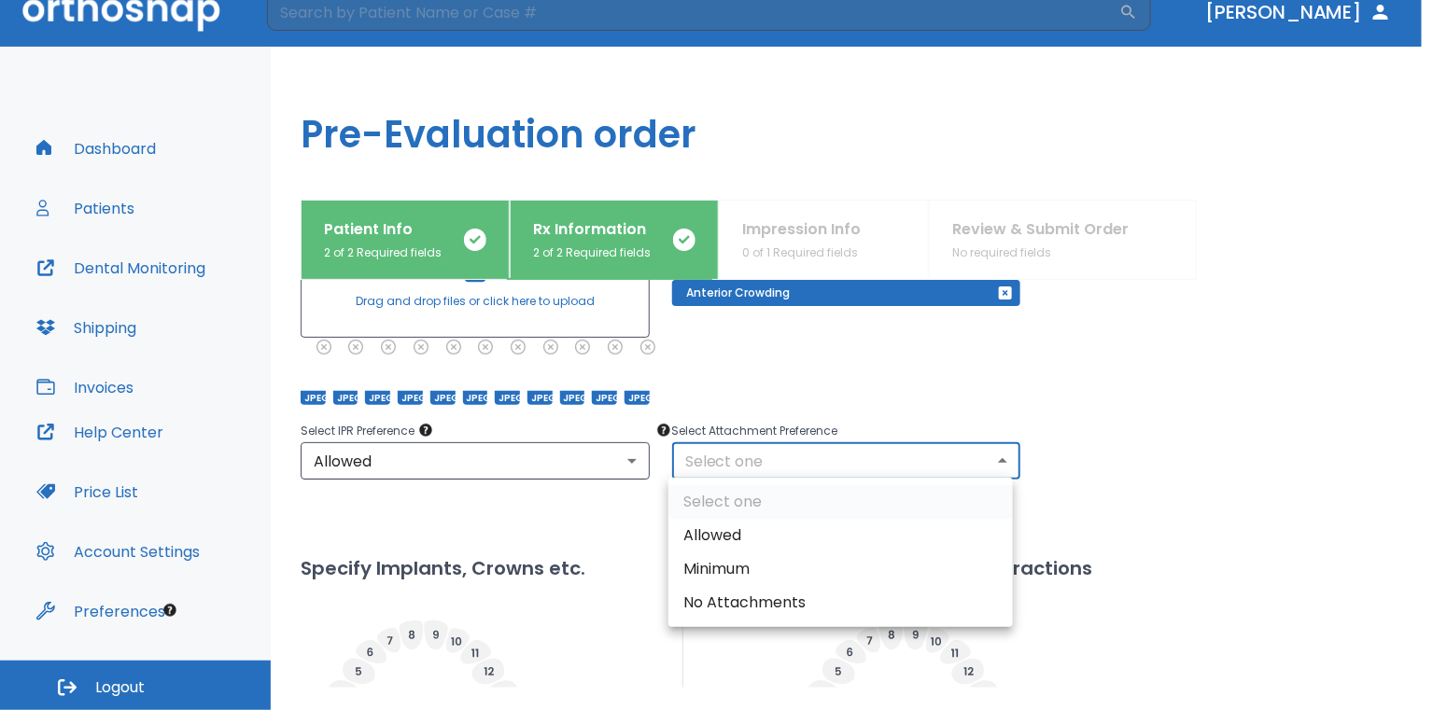
click at [706, 471] on body "​ Dr. Sedillo Dashboard Patients Dental Monitoring Shipping Invoices Help Cente…" at bounding box center [716, 333] width 1433 height 710
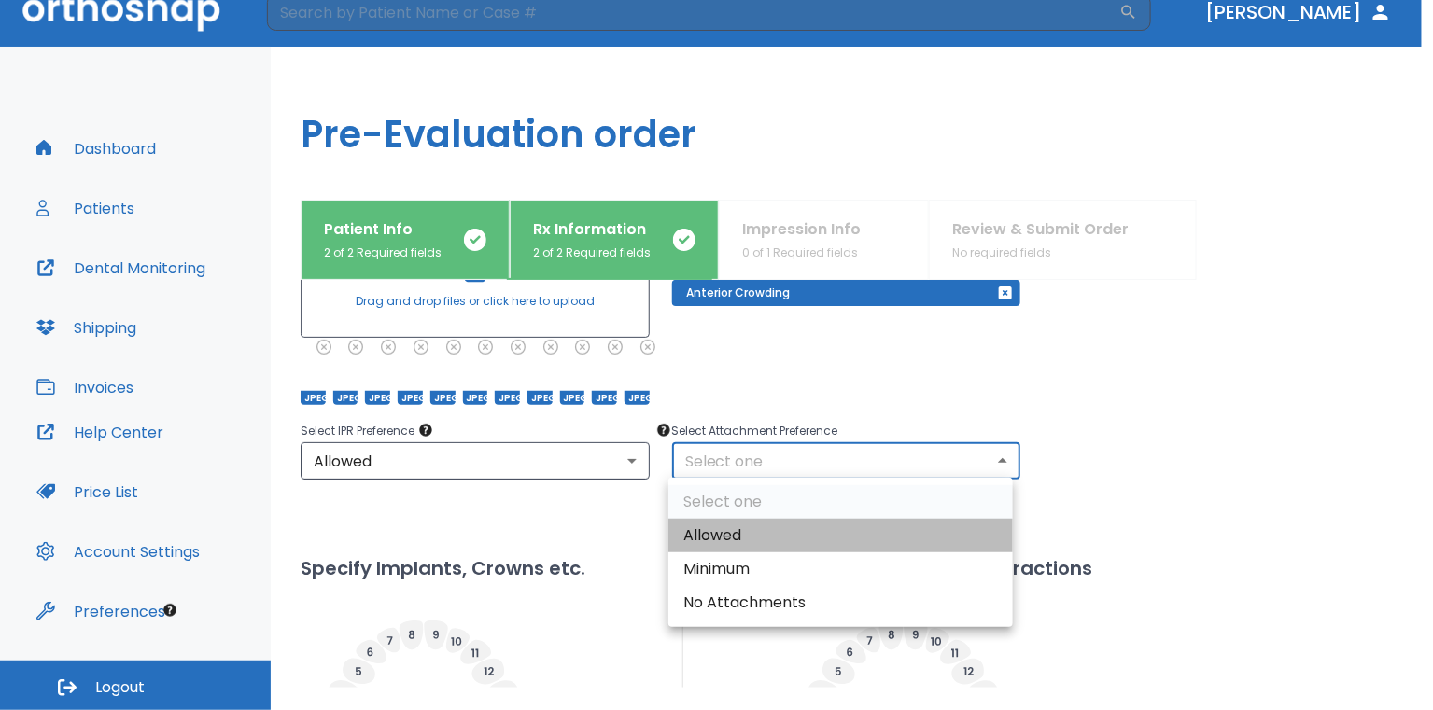
click at [713, 527] on li "Allowed" at bounding box center [840, 536] width 344 height 34
type input "1"
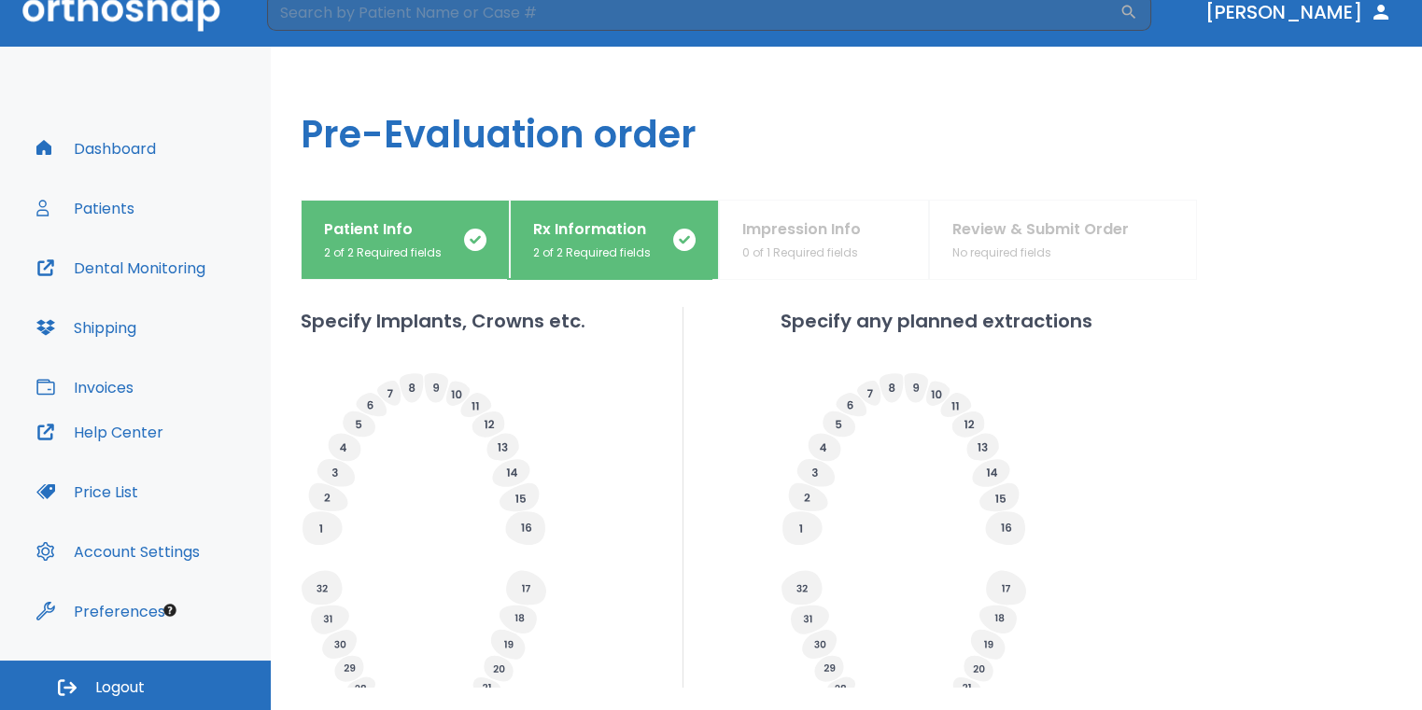
scroll to position [732, 0]
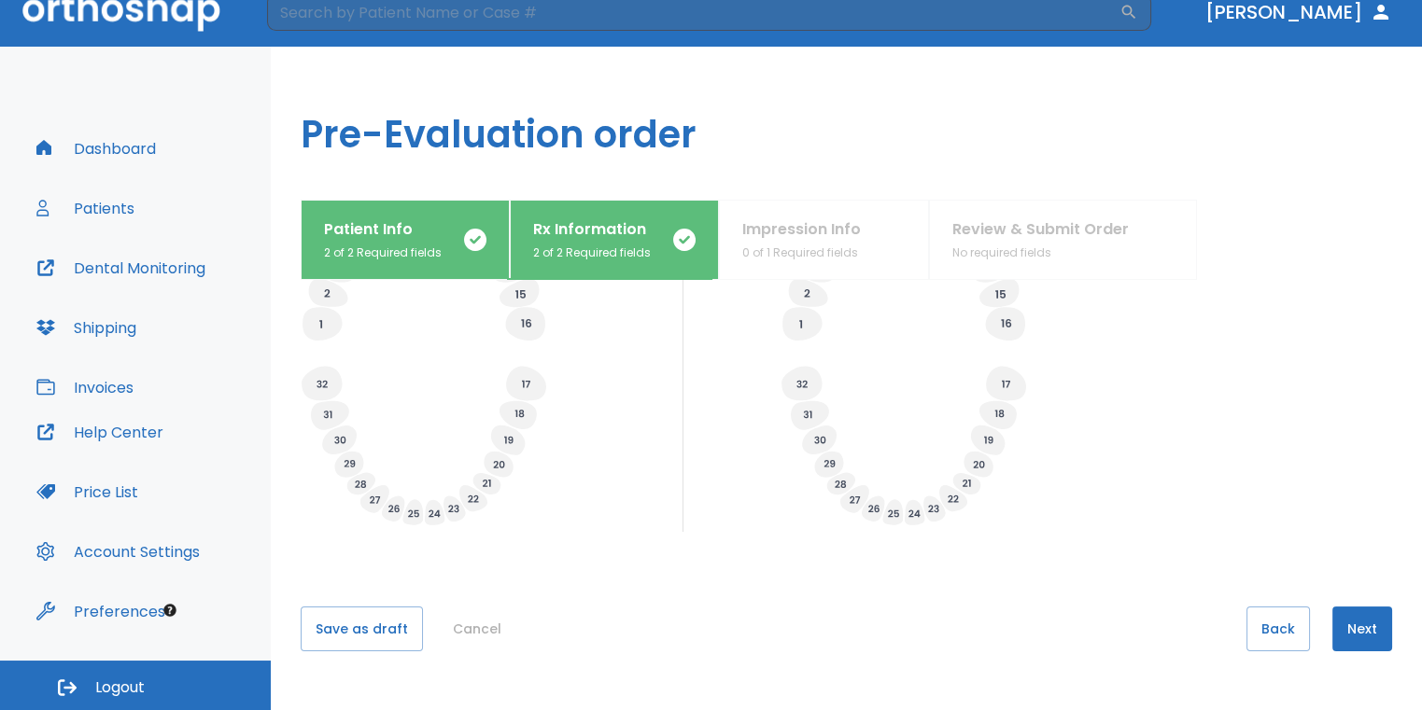
click at [1332, 608] on button "Next" at bounding box center [1362, 629] width 60 height 45
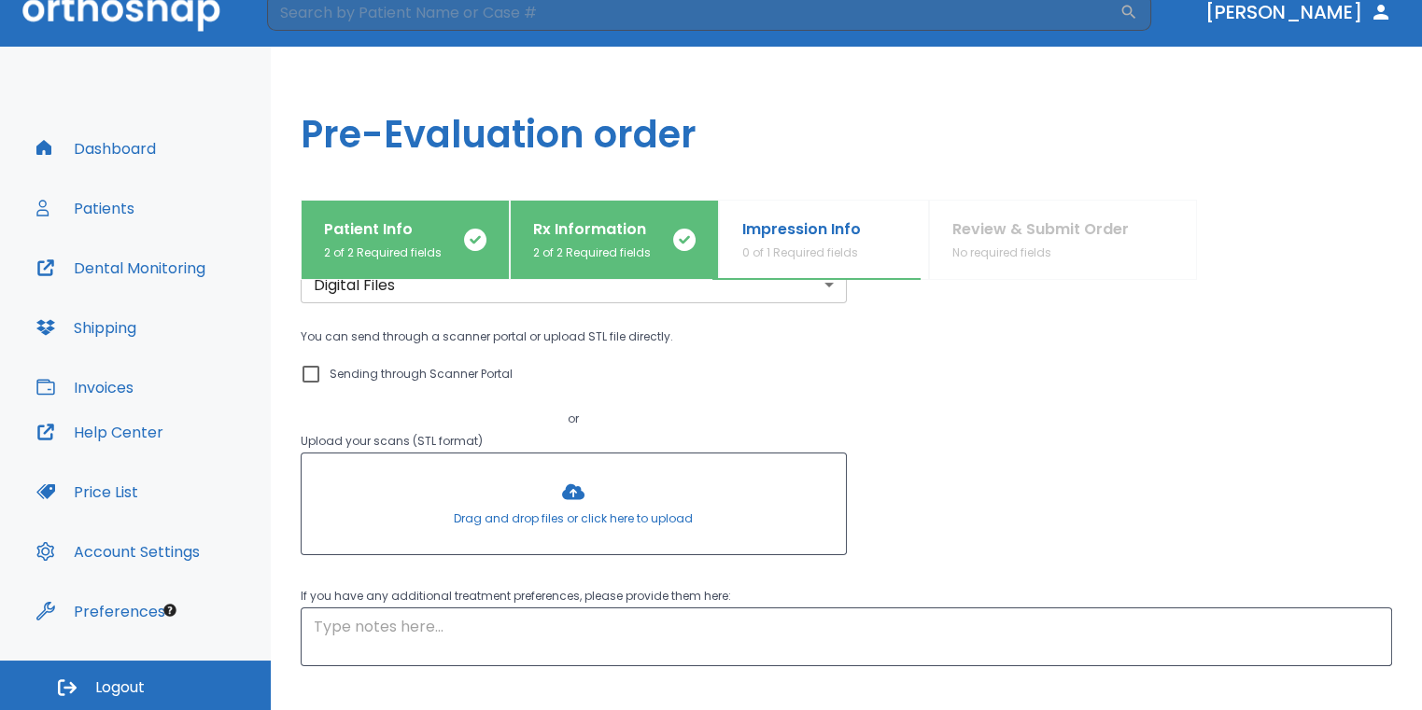
scroll to position [0, 0]
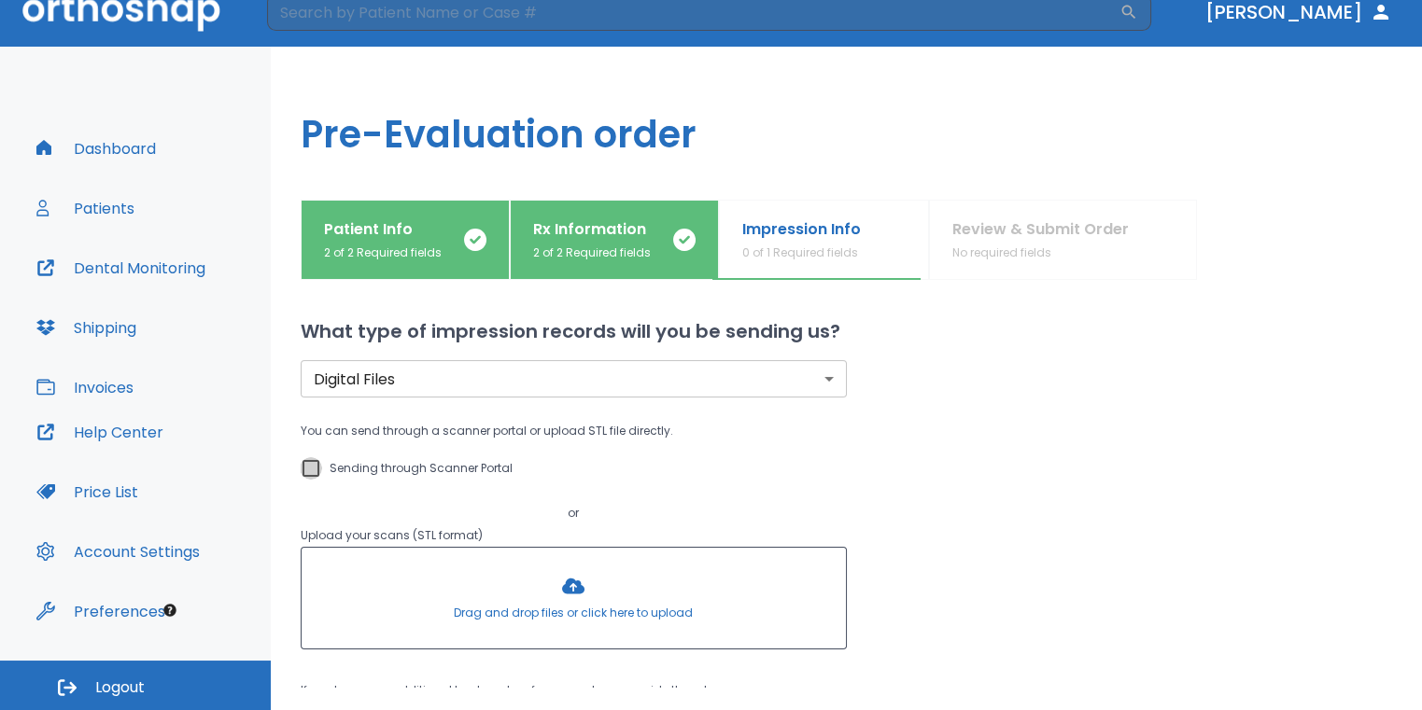
click at [308, 469] on input "Sending through Scanner Portal" at bounding box center [311, 468] width 22 height 22
checkbox input "true"
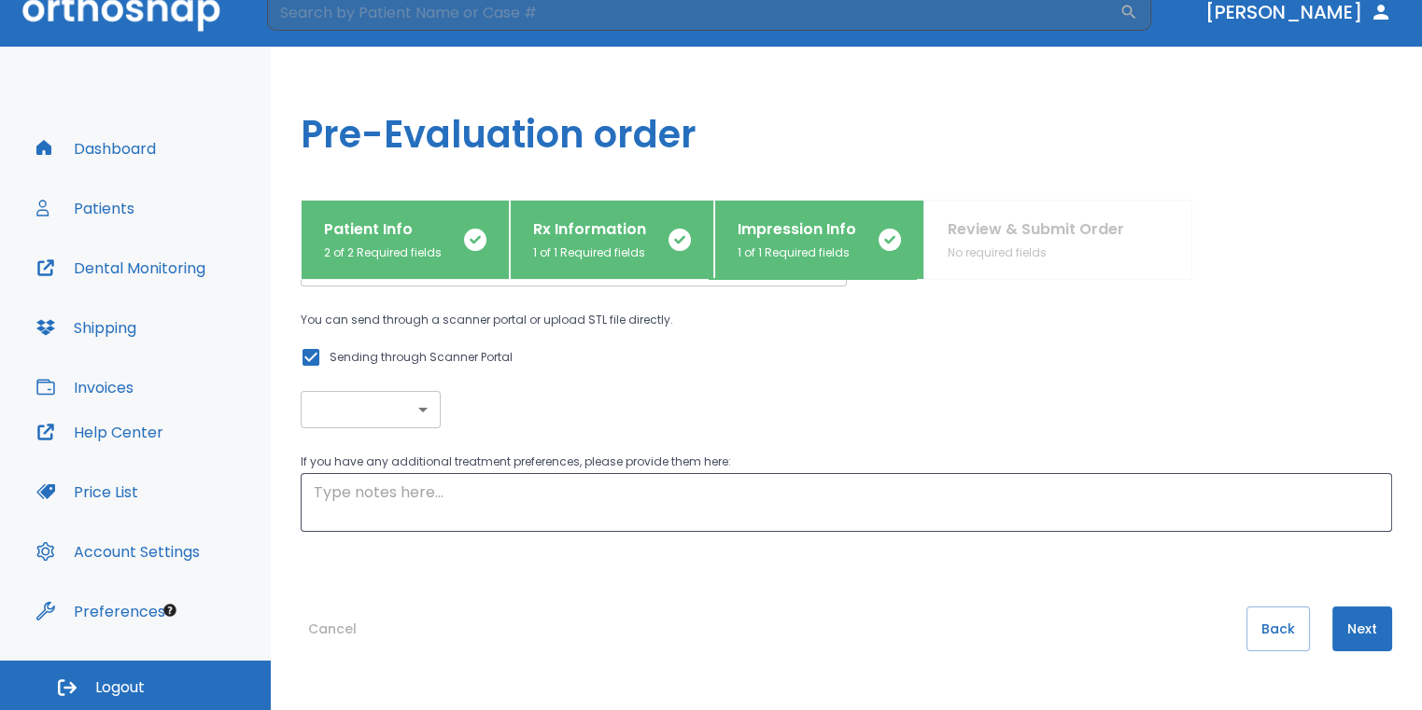
click at [1357, 621] on button "Next" at bounding box center [1362, 629] width 60 height 45
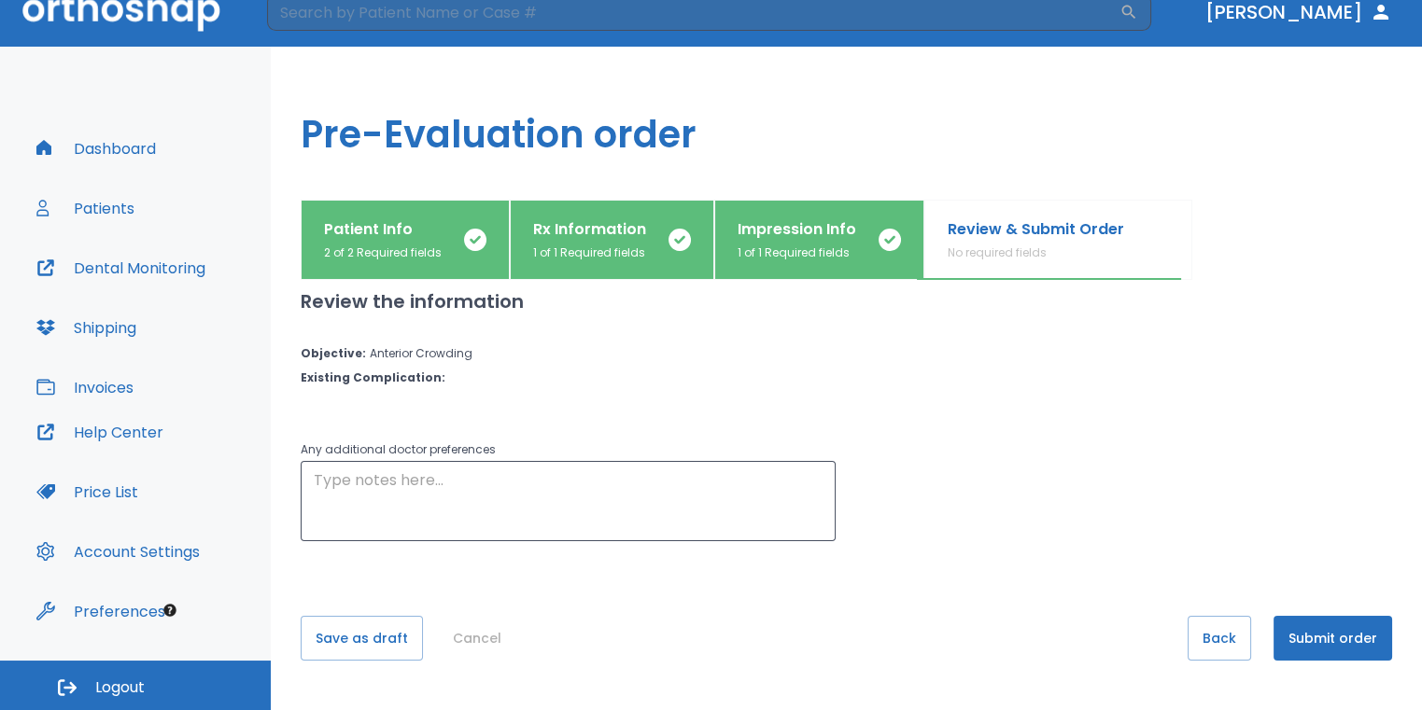
scroll to position [24, 0]
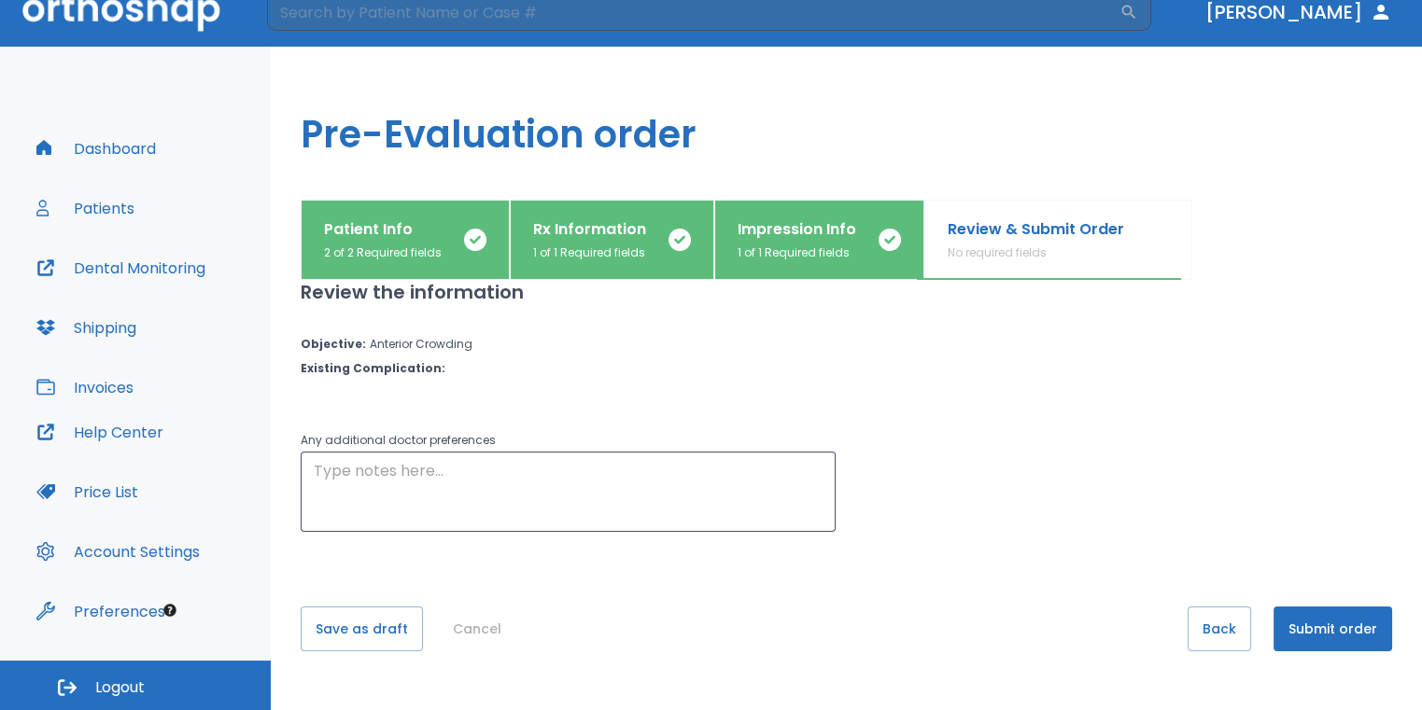
click at [1316, 629] on button "Submit order" at bounding box center [1332, 629] width 119 height 45
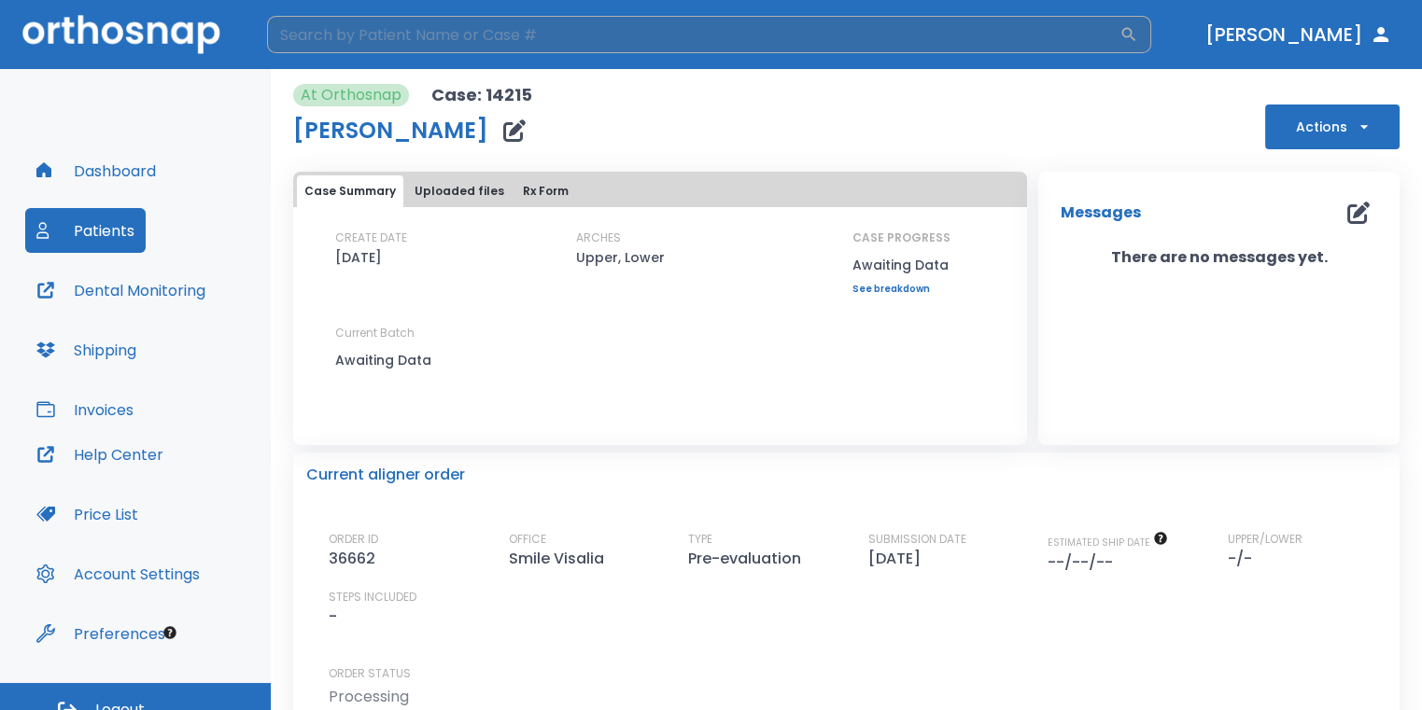
click at [436, 28] on input "search" at bounding box center [693, 34] width 852 height 37
type input "katalina"
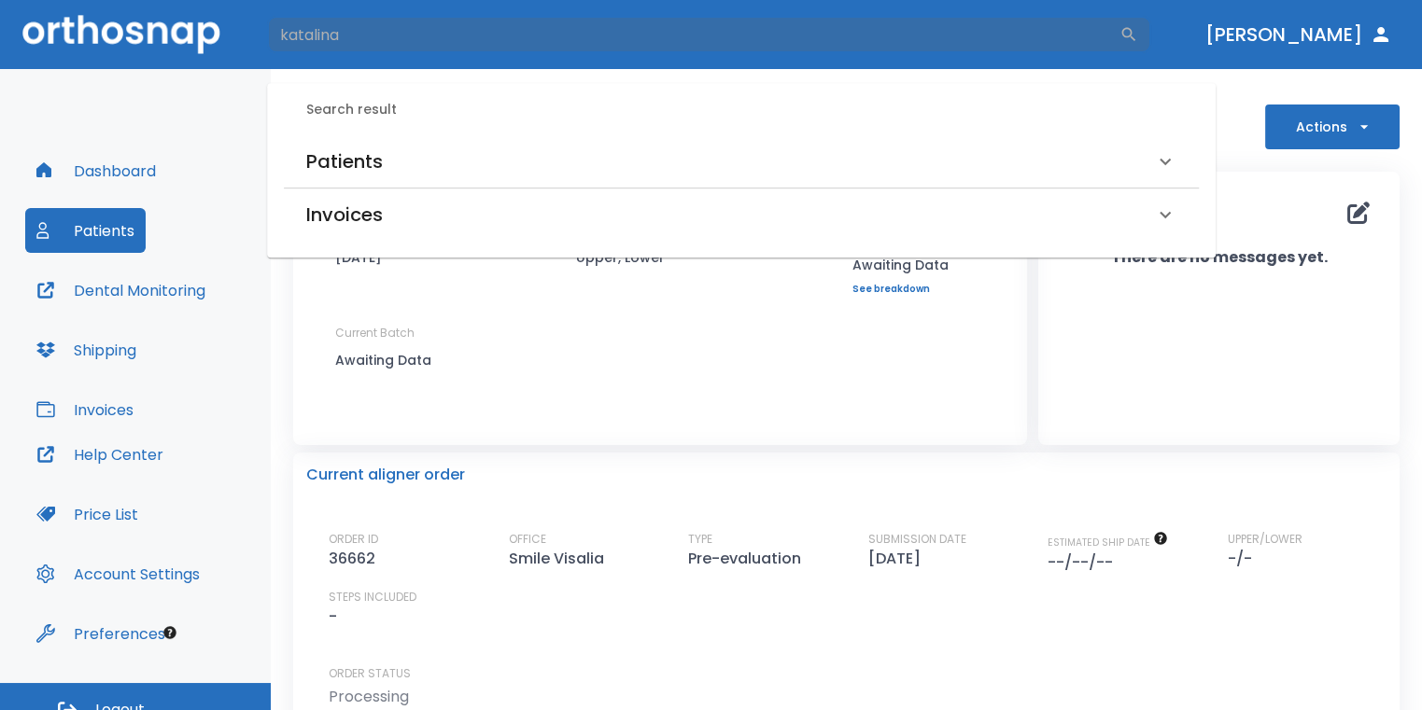
click at [379, 174] on h6 "Patients" at bounding box center [344, 162] width 77 height 30
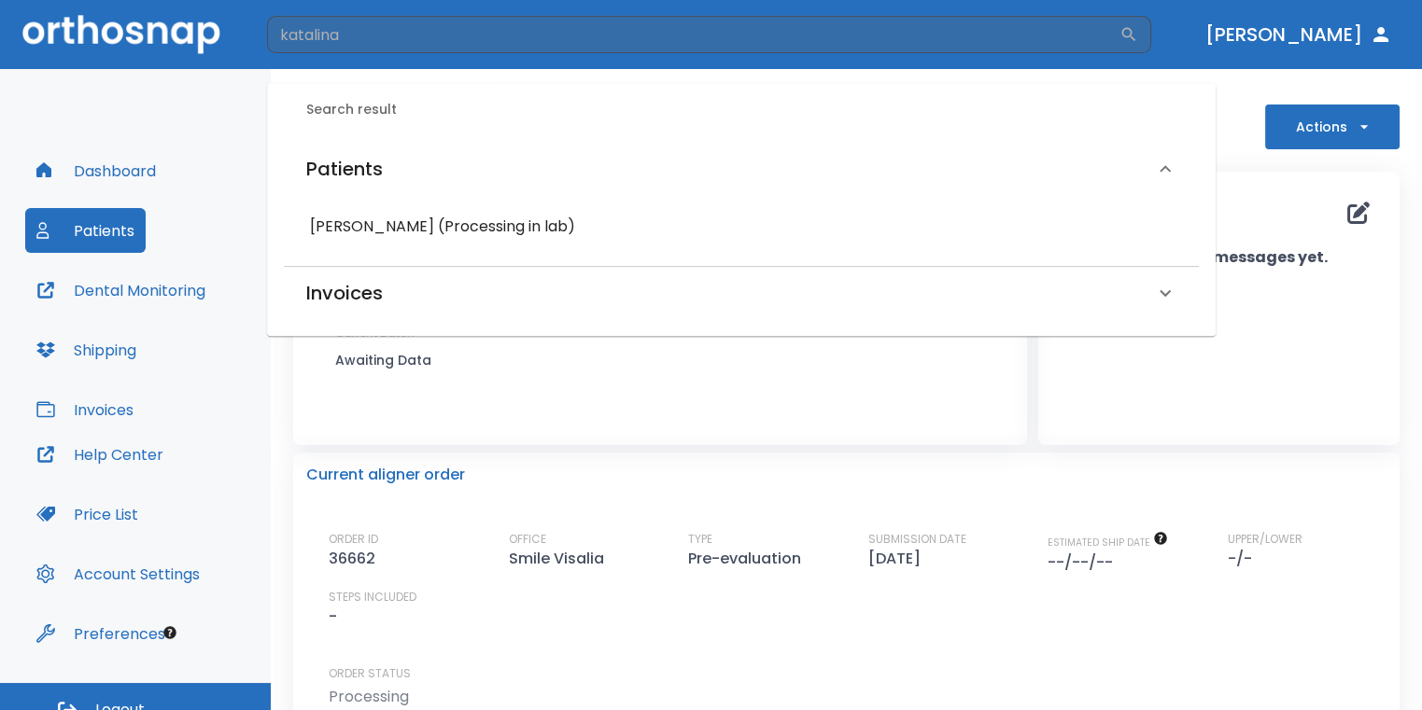
click at [415, 230] on h6 "Katalina Garcia (Processing in lab)" at bounding box center [741, 227] width 863 height 26
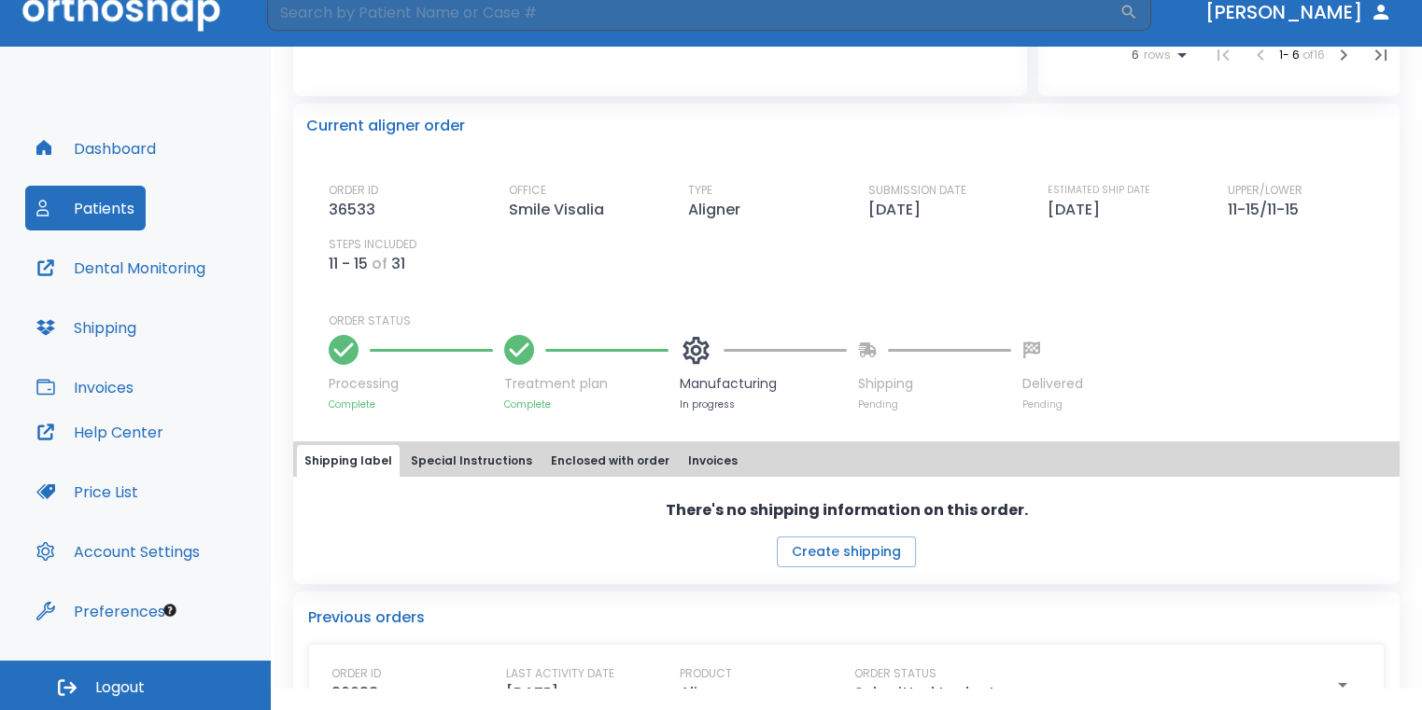
scroll to position [467, 0]
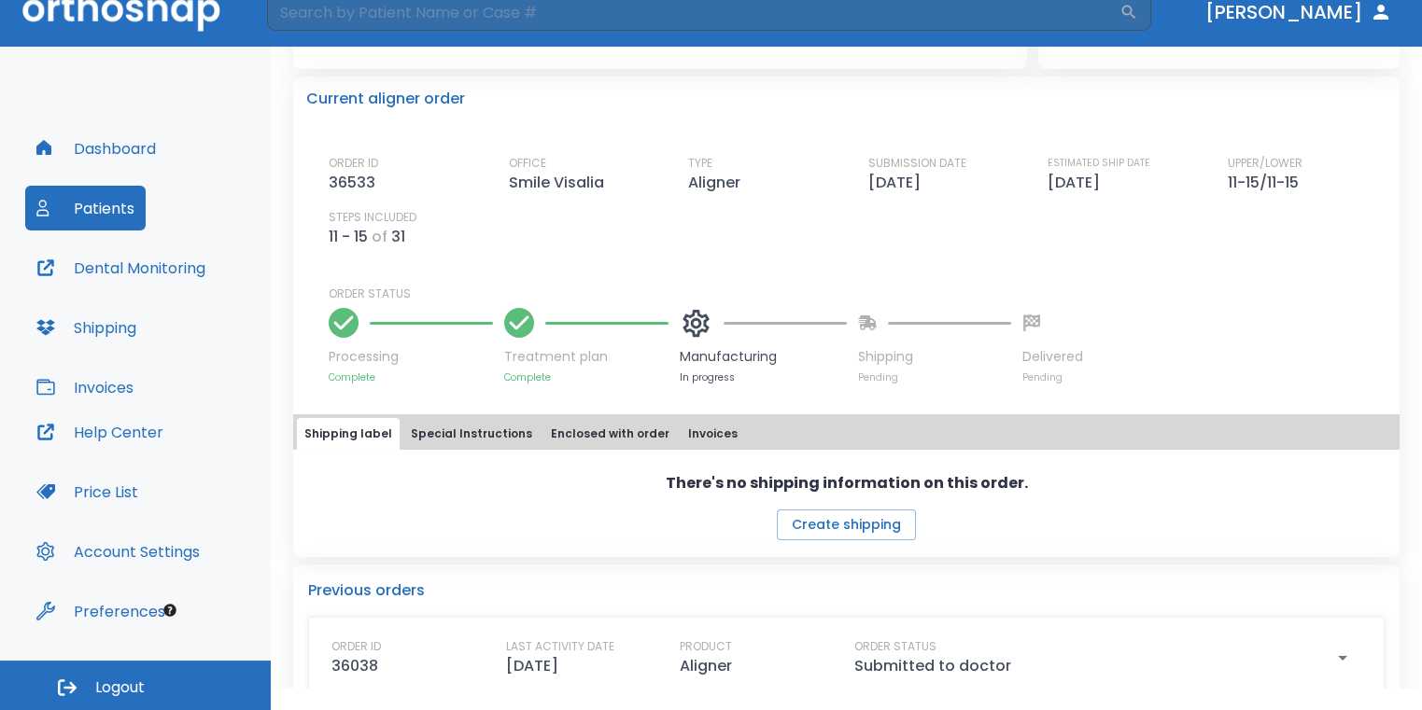
click at [1180, 534] on div "There's no shipping information on this order. Create shipping" at bounding box center [846, 506] width 1106 height 68
